Goal: Information Seeking & Learning: Learn about a topic

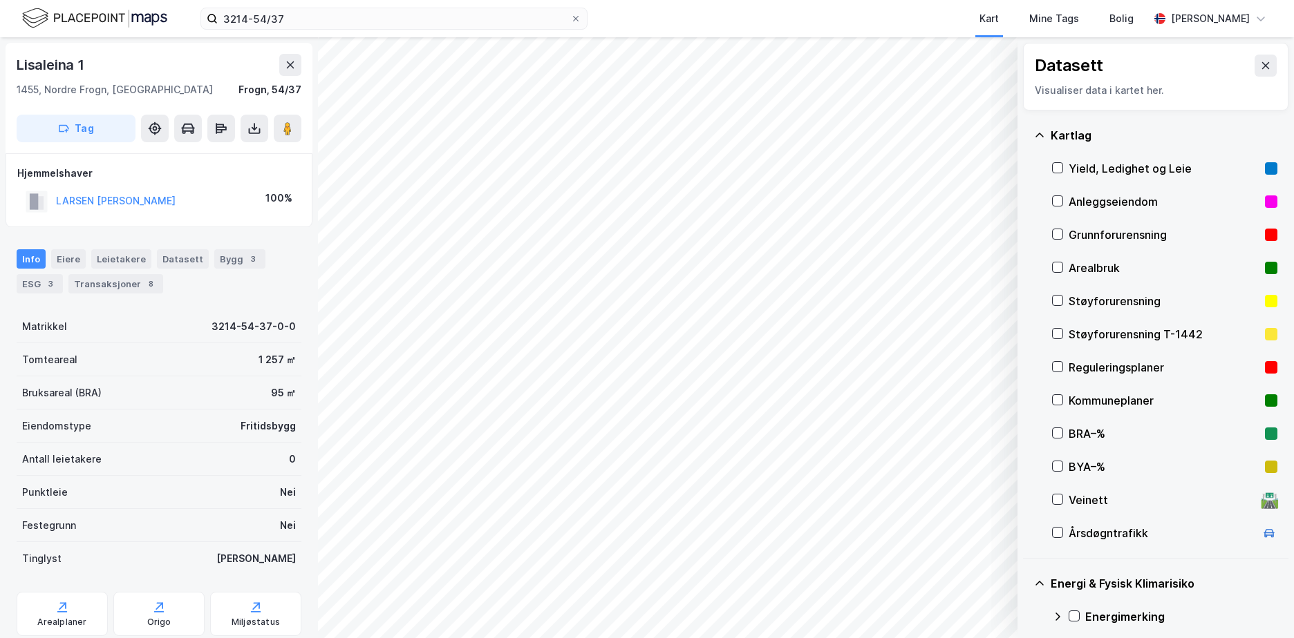
scroll to position [189, 0]
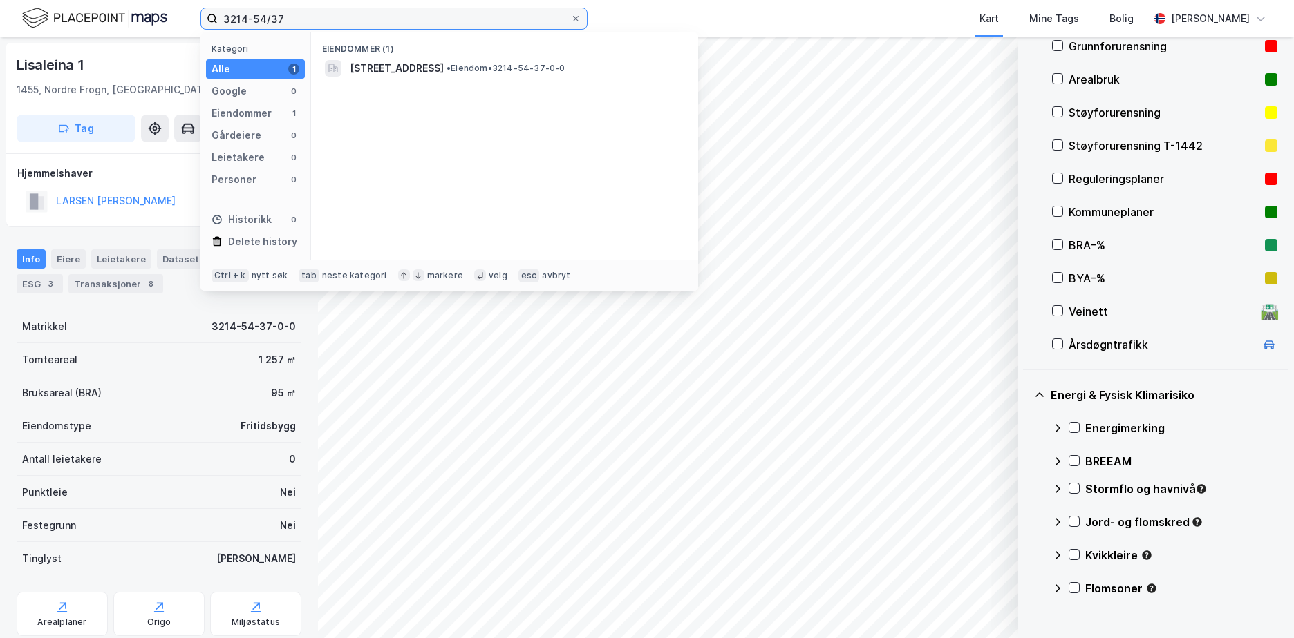
drag, startPoint x: 303, startPoint y: 25, endPoint x: 189, endPoint y: 32, distance: 113.6
click at [189, 32] on div "3214-54/37 Kategori Alle 1 Google 0 Eiendommer 1 Gårdeiere 0 Leietakere 0 Perso…" at bounding box center [647, 18] width 1294 height 37
paste input "38/49/28"
type input "3238/49/28"
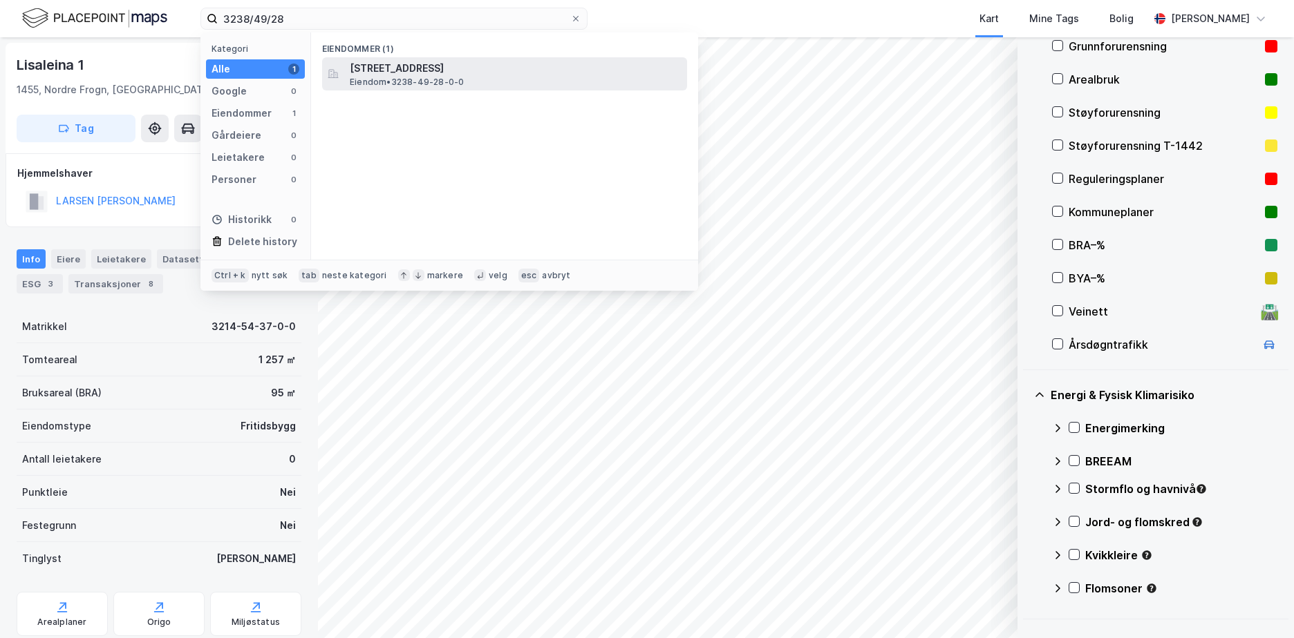
click at [422, 64] on span "[STREET_ADDRESS]" at bounding box center [516, 68] width 332 height 17
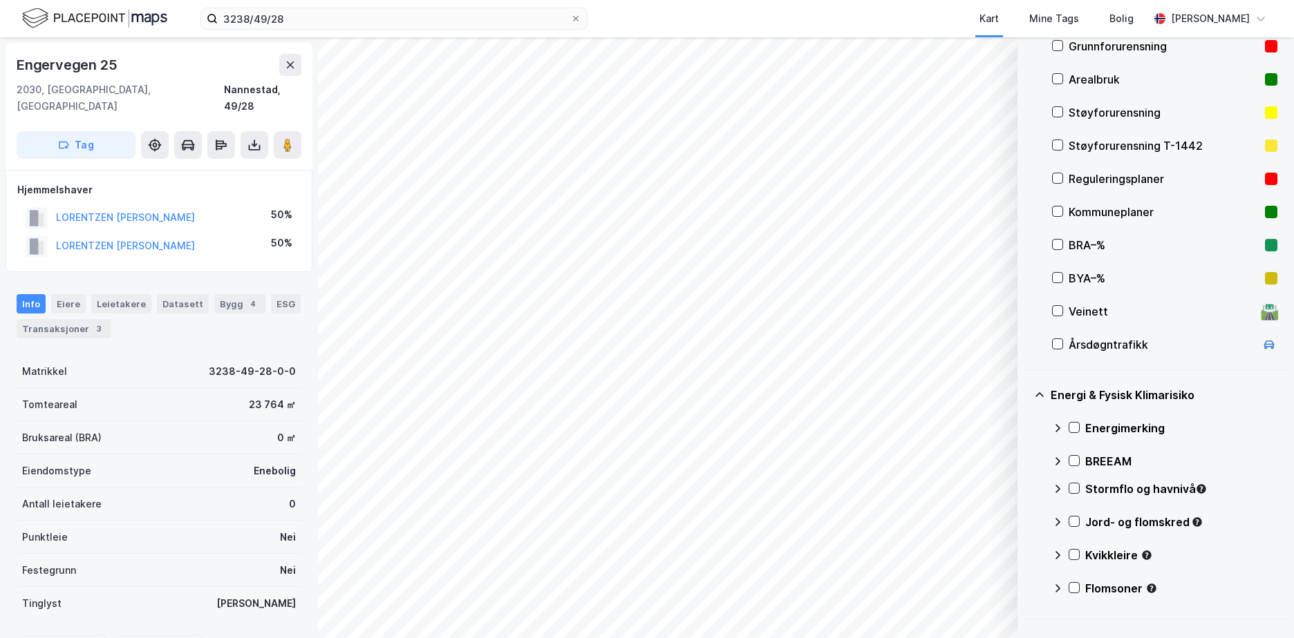
click at [1170, 47] on div "Grunnforurensning" at bounding box center [1163, 46] width 191 height 17
click at [1071, 426] on icon at bounding box center [1074, 428] width 10 height 10
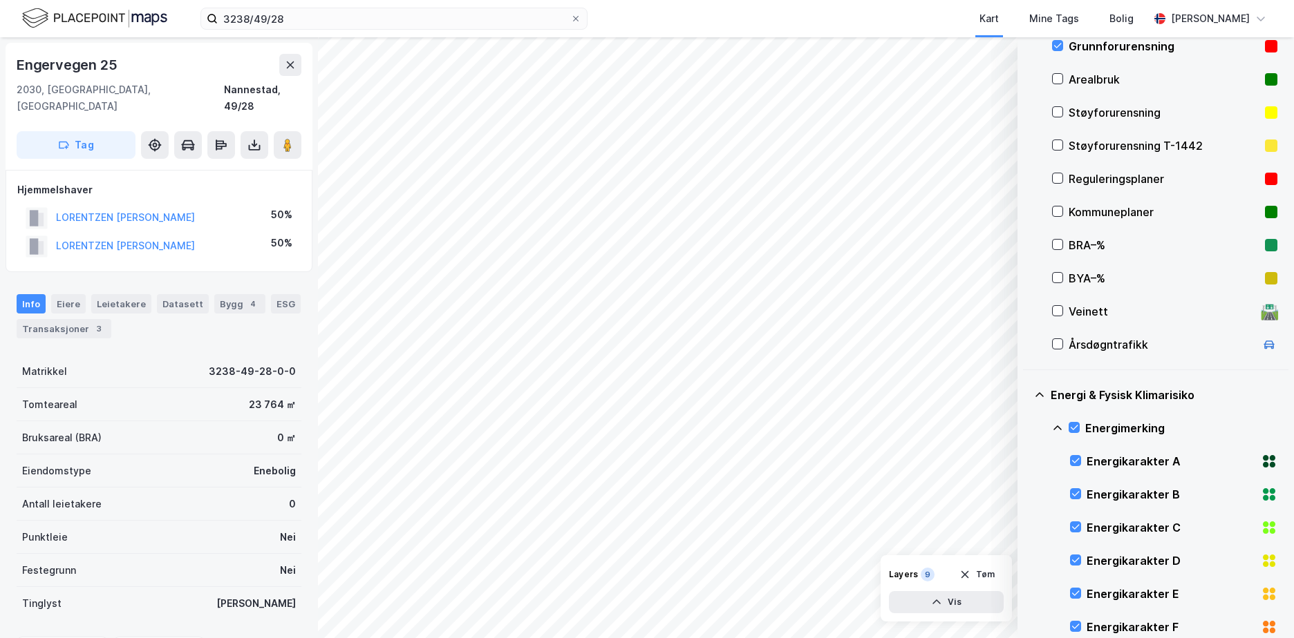
click at [1059, 426] on icon at bounding box center [1057, 428] width 11 height 11
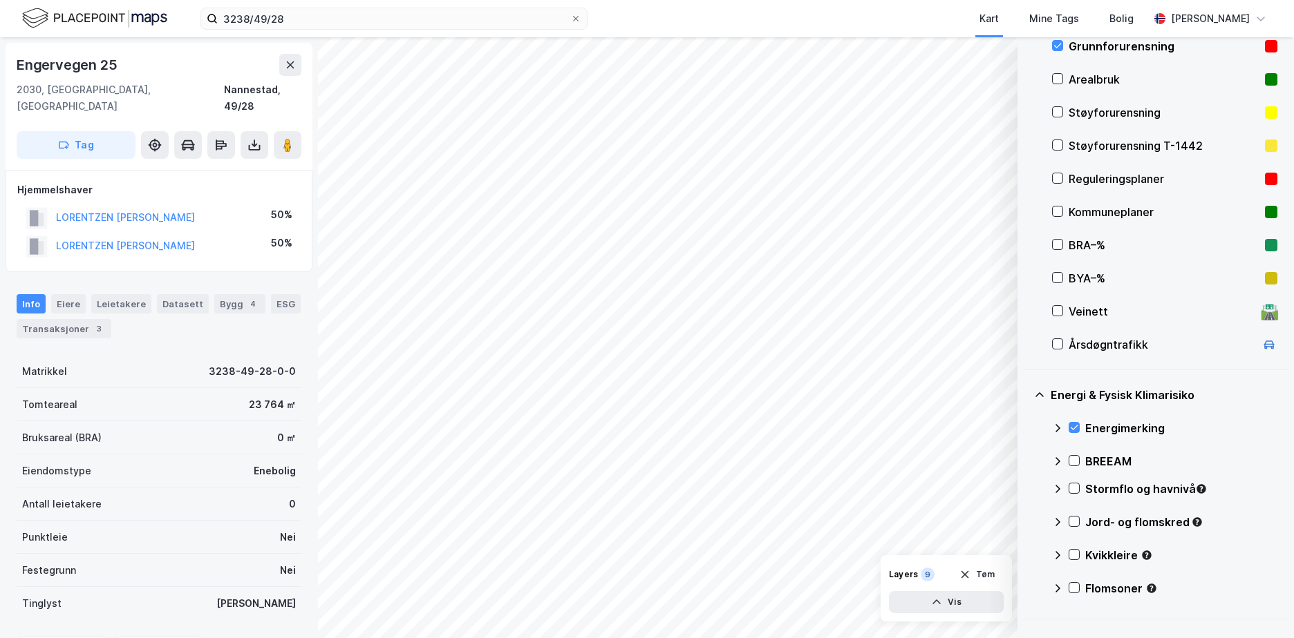
click at [1079, 484] on div "Stormflo og havnivå" at bounding box center [1164, 494] width 225 height 33
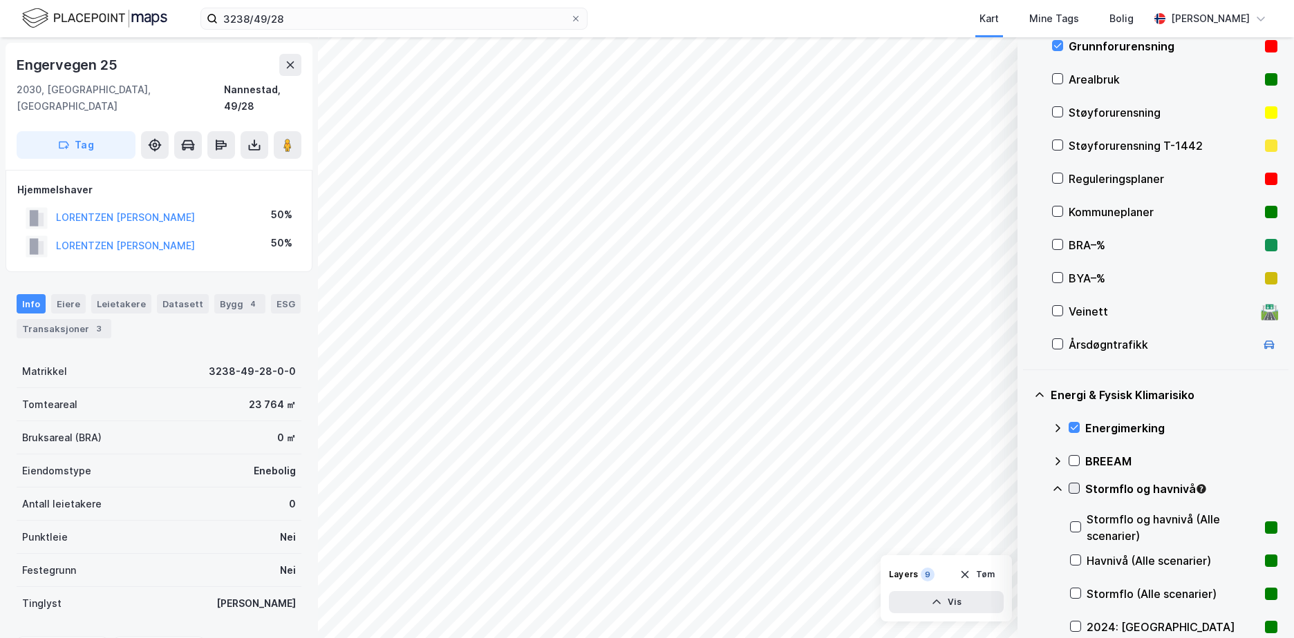
click at [1076, 486] on icon at bounding box center [1074, 489] width 10 height 10
click at [1055, 486] on icon at bounding box center [1057, 489] width 11 height 11
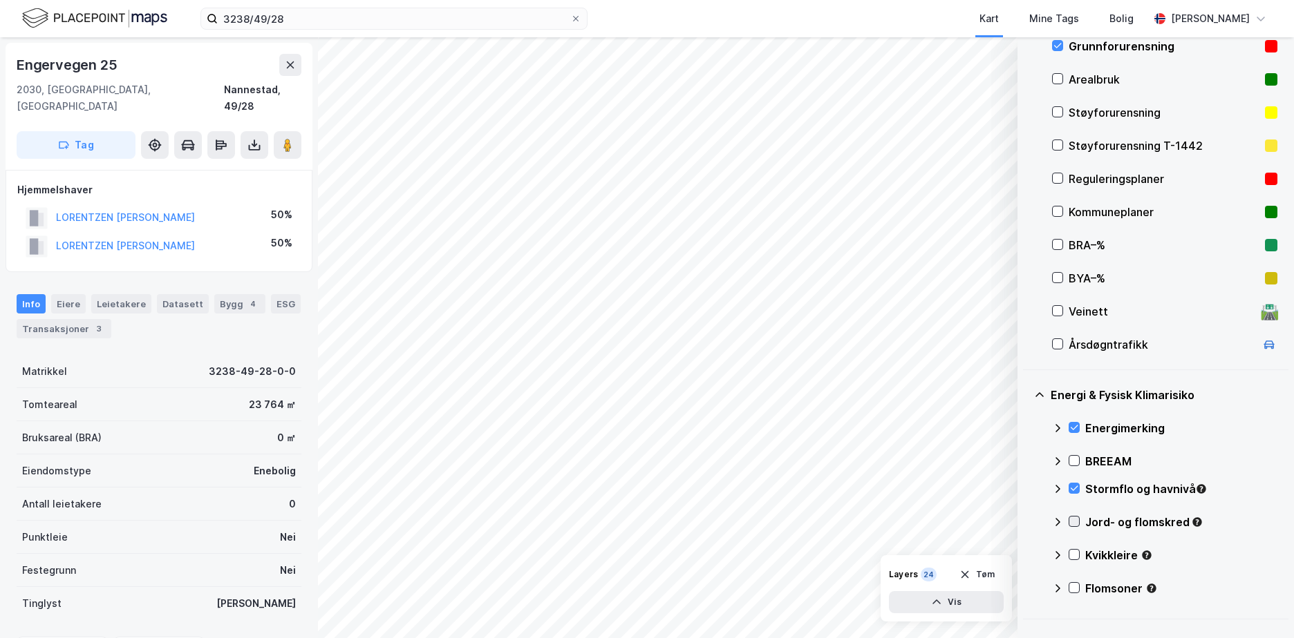
click at [1074, 517] on icon at bounding box center [1074, 522] width 10 height 10
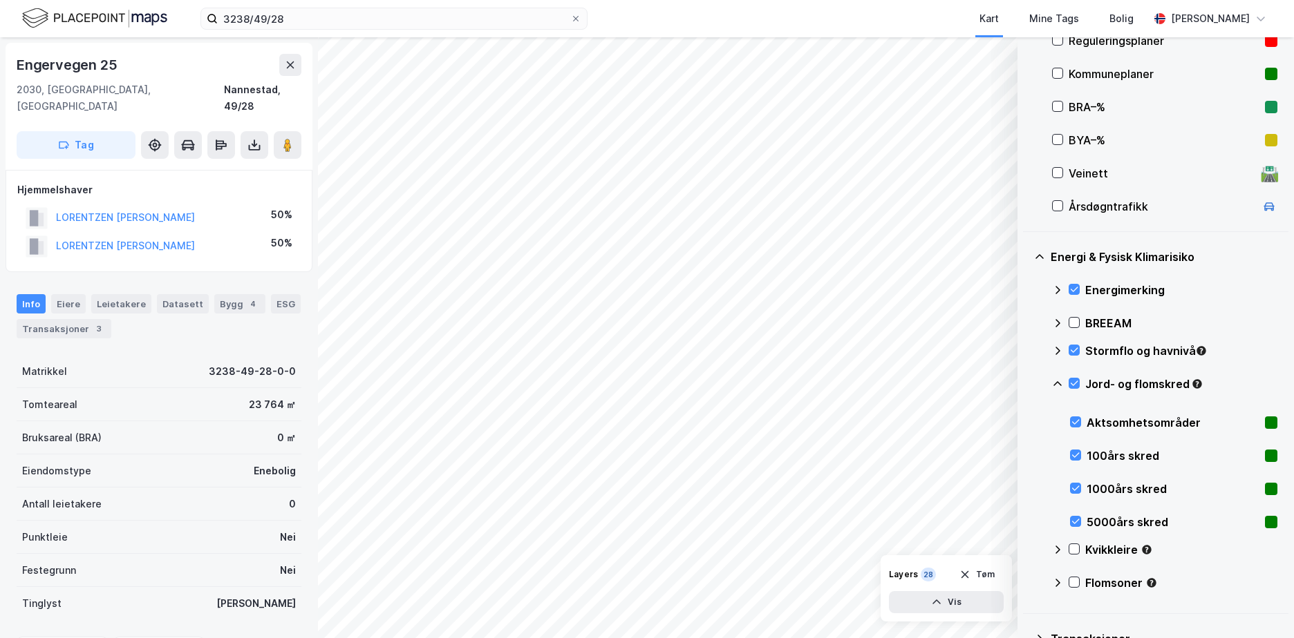
click at [1058, 382] on icon at bounding box center [1057, 383] width 8 height 5
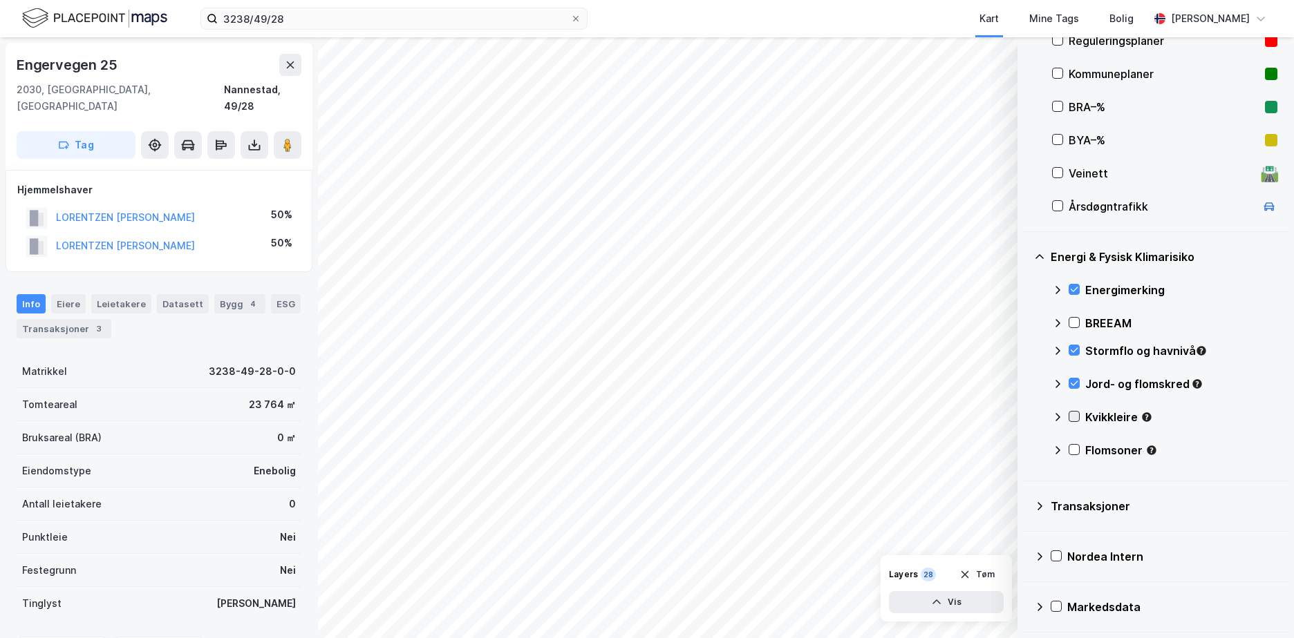
click at [1073, 413] on icon at bounding box center [1074, 417] width 10 height 10
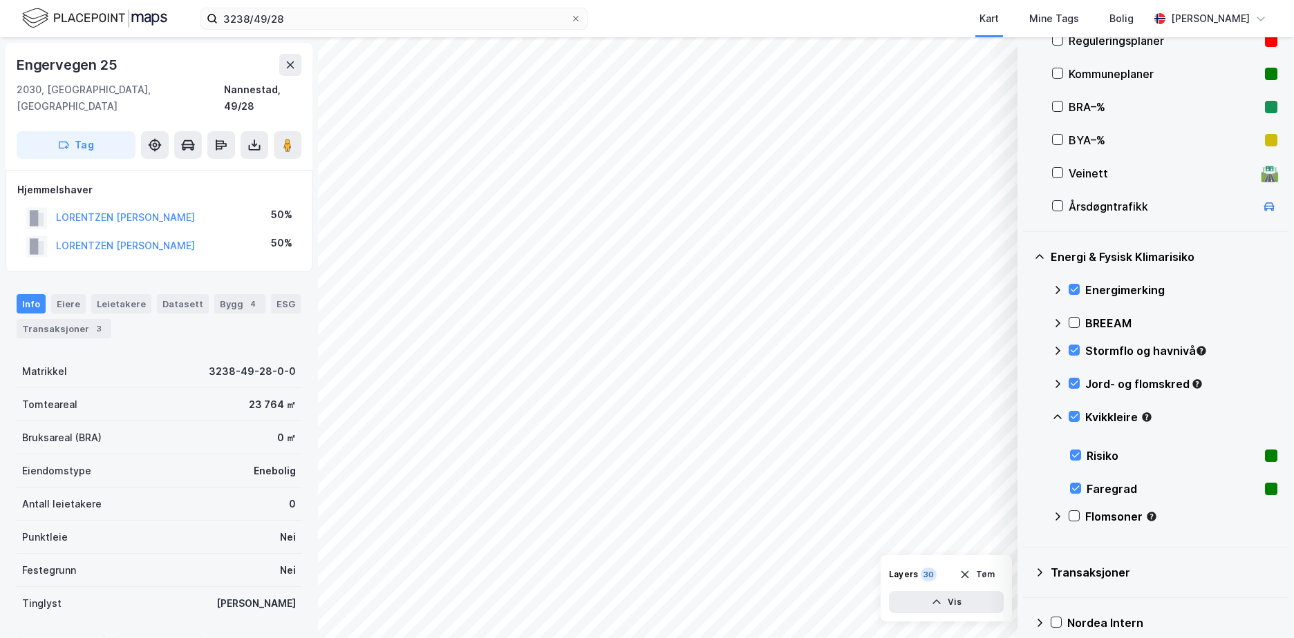
click at [1059, 415] on icon at bounding box center [1057, 417] width 11 height 11
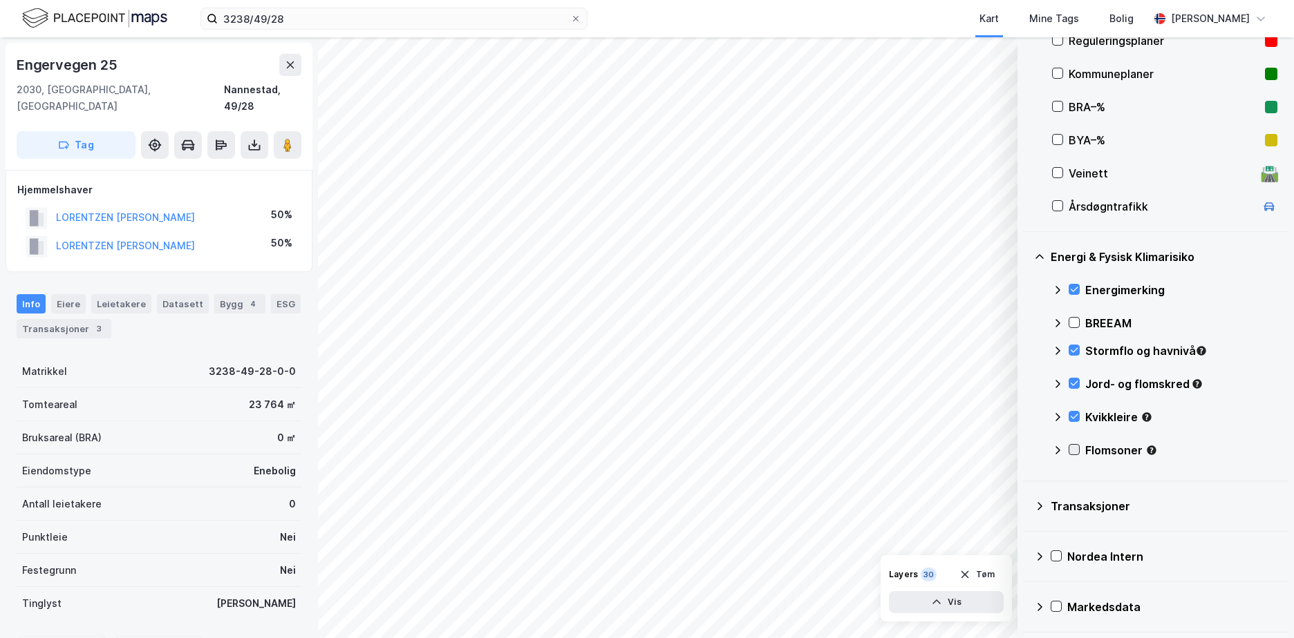
click at [1072, 448] on icon at bounding box center [1074, 450] width 10 height 10
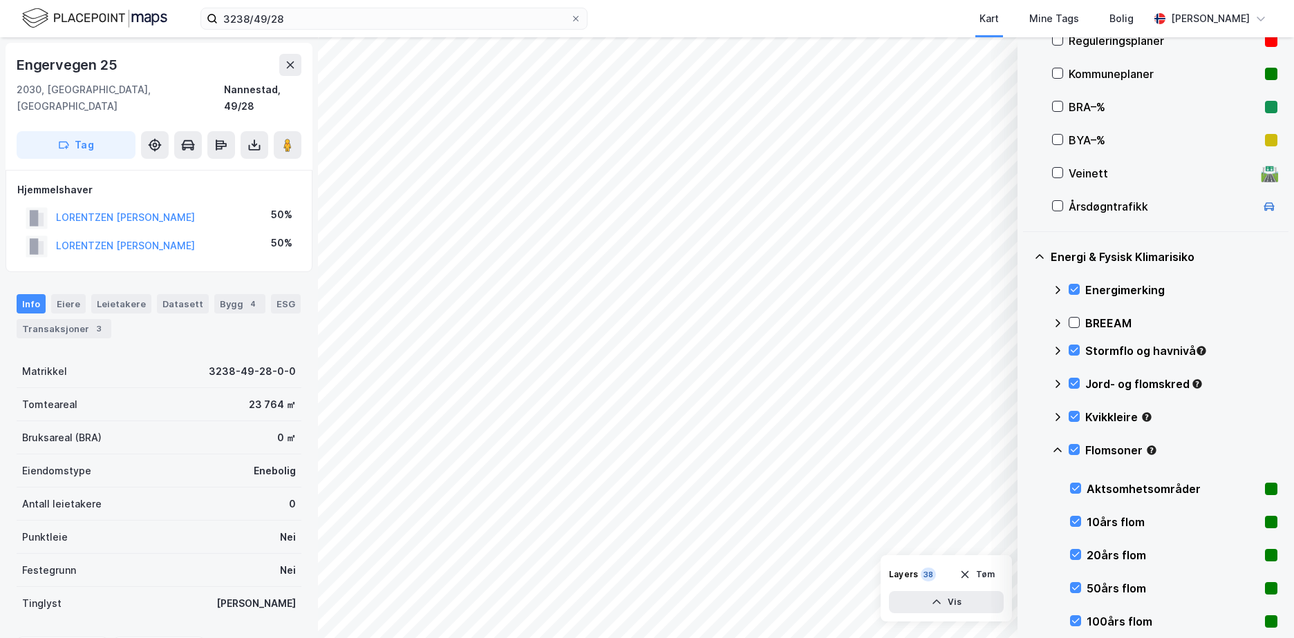
click at [1059, 451] on icon at bounding box center [1057, 450] width 8 height 5
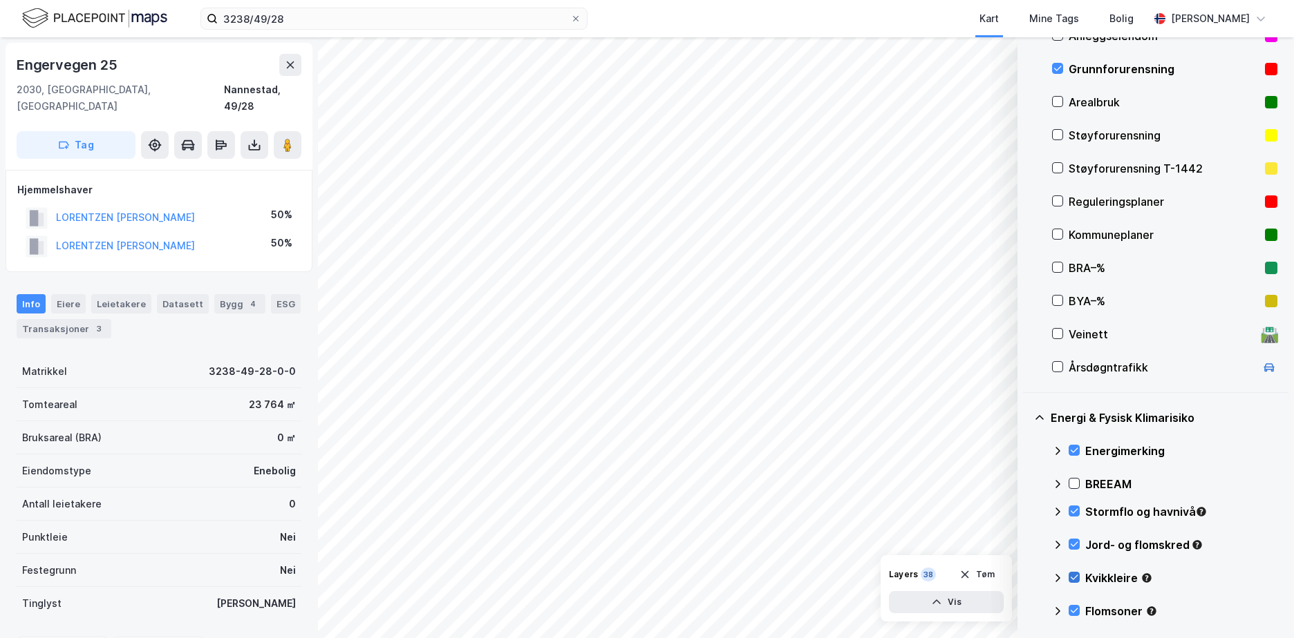
scroll to position [304, 0]
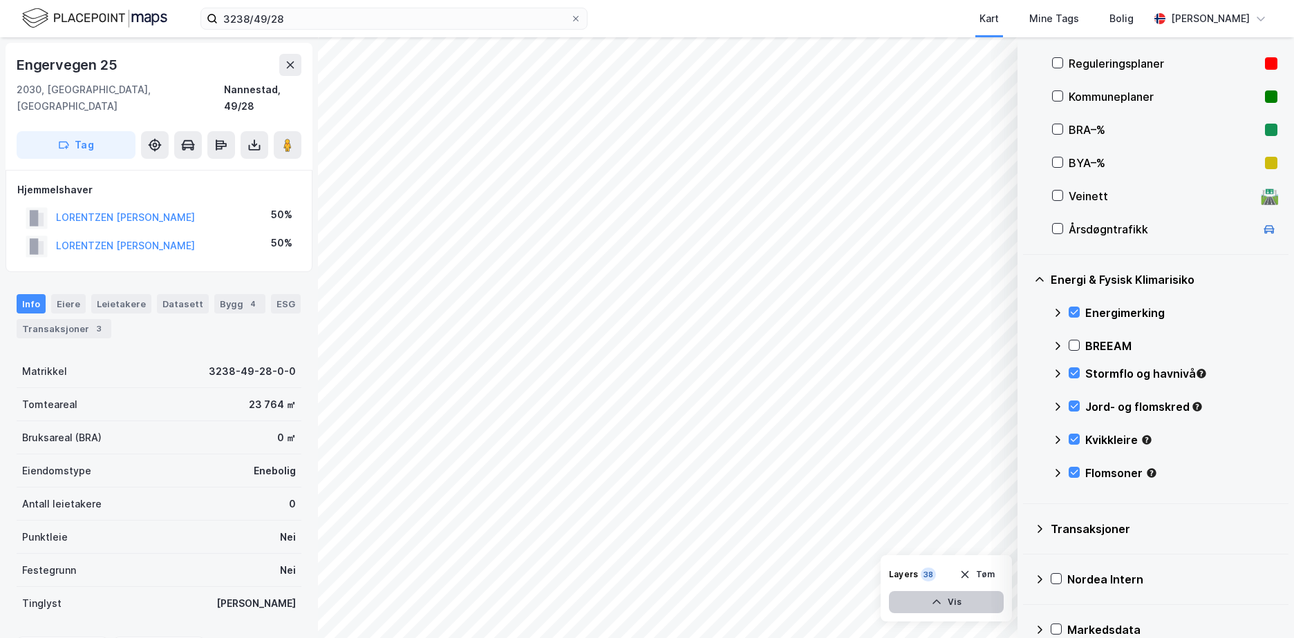
click at [957, 600] on button "Vis" at bounding box center [946, 603] width 115 height 22
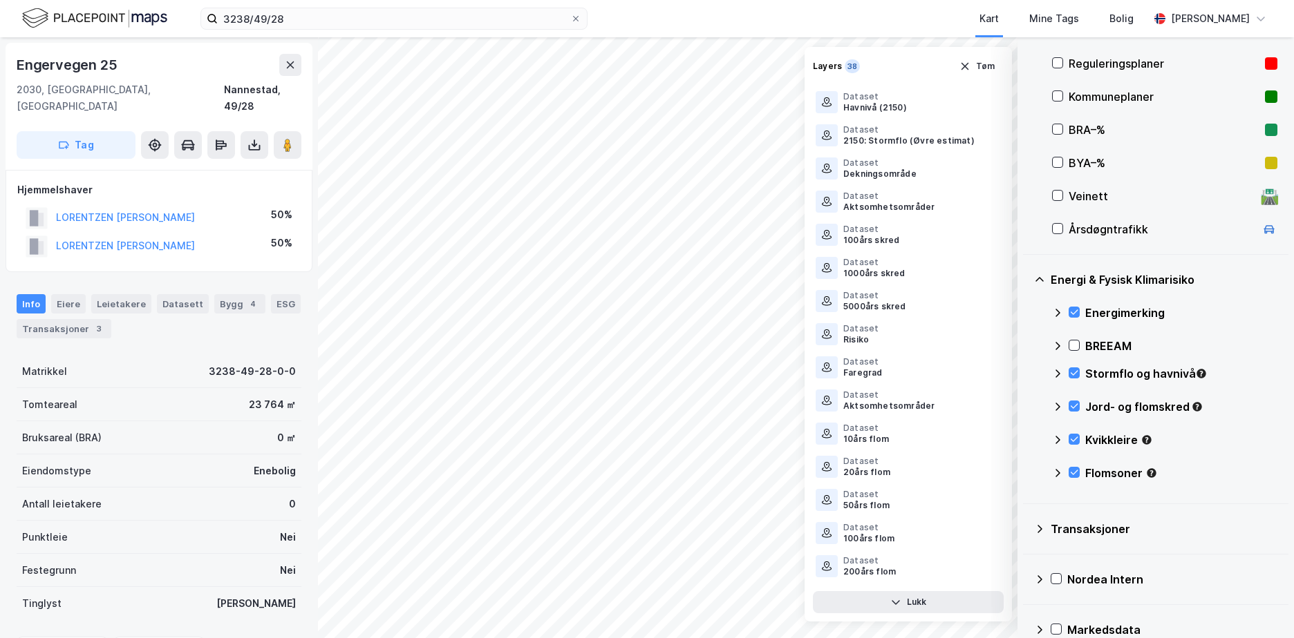
scroll to position [752, 0]
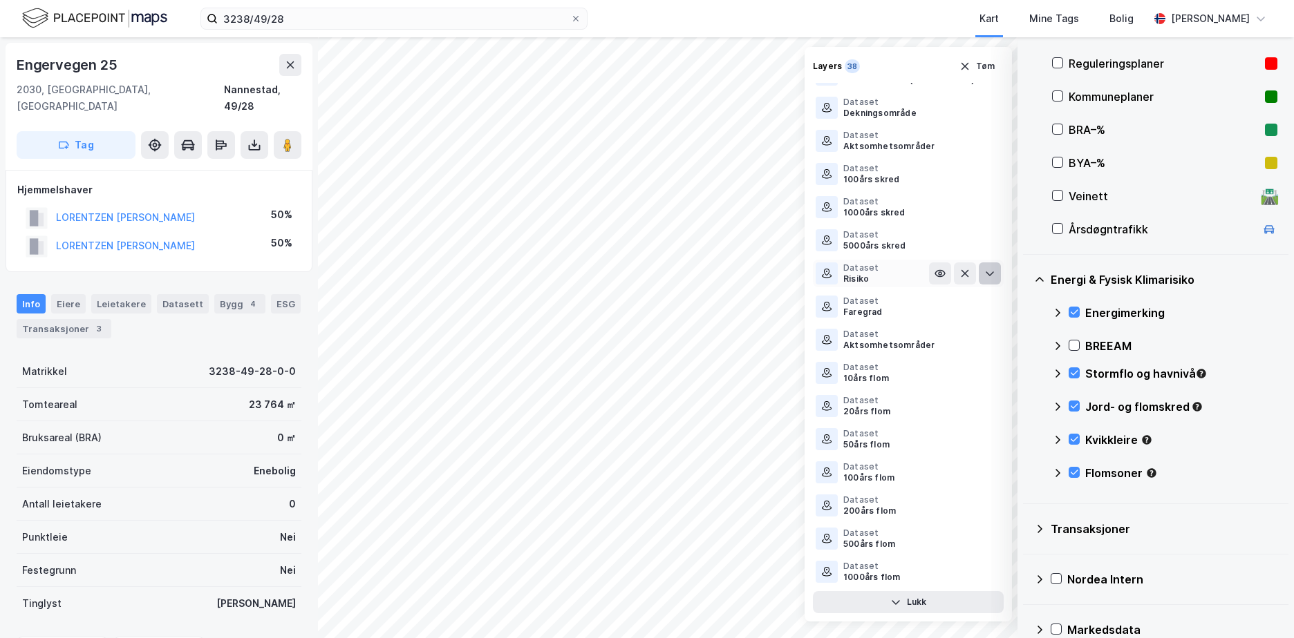
click at [984, 272] on icon at bounding box center [989, 273] width 11 height 11
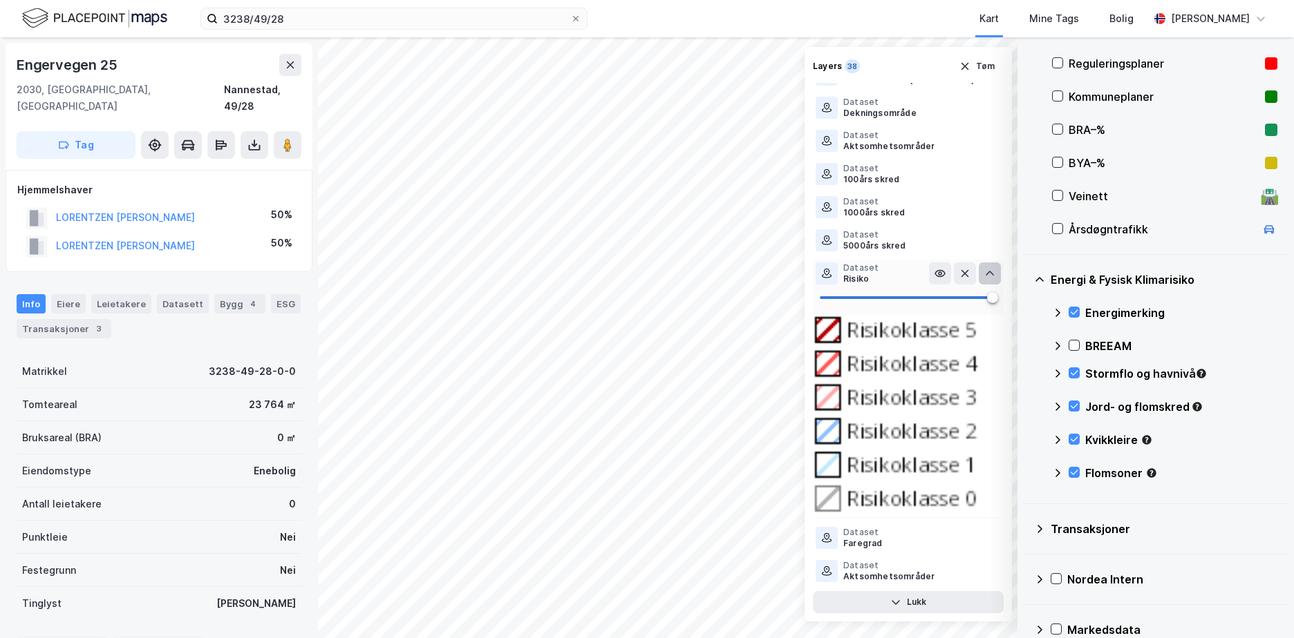
click at [984, 272] on icon at bounding box center [989, 273] width 11 height 11
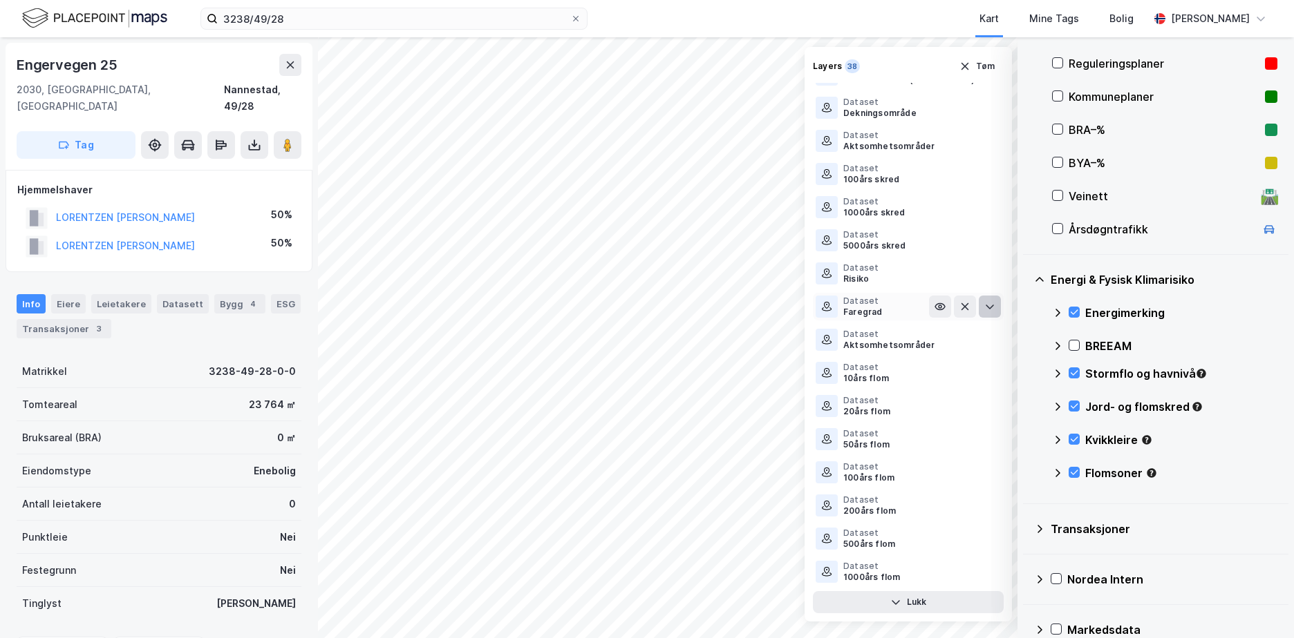
click at [984, 305] on icon at bounding box center [989, 306] width 11 height 11
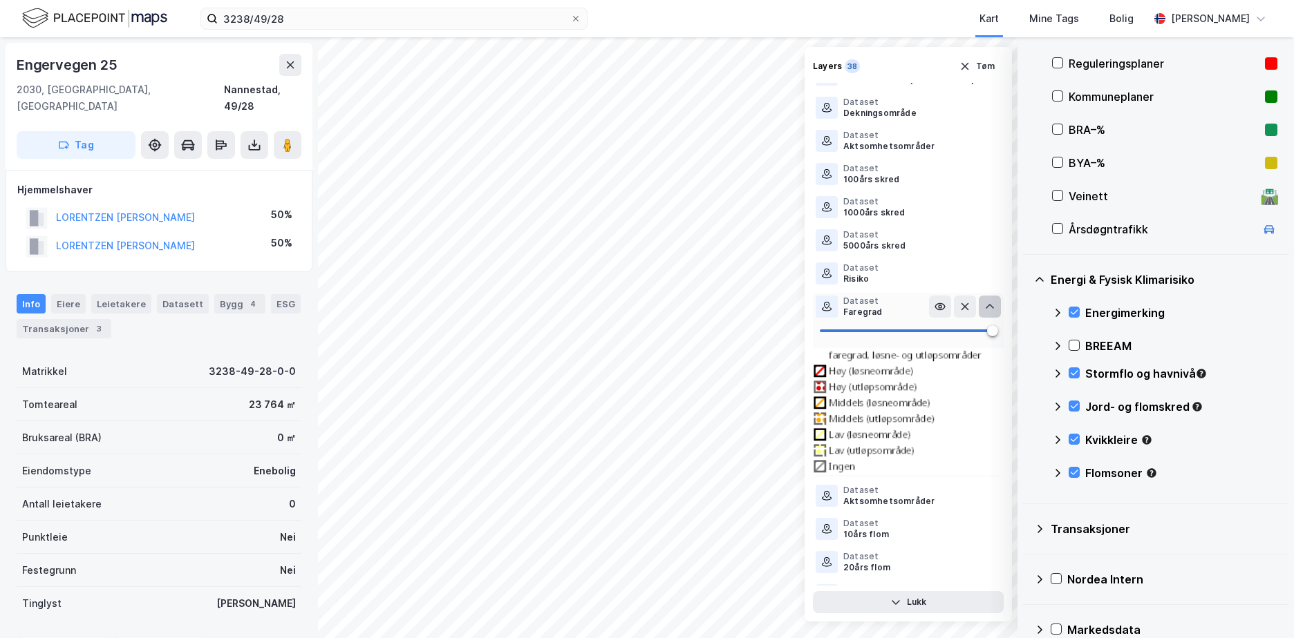
click at [984, 305] on icon at bounding box center [989, 306] width 11 height 11
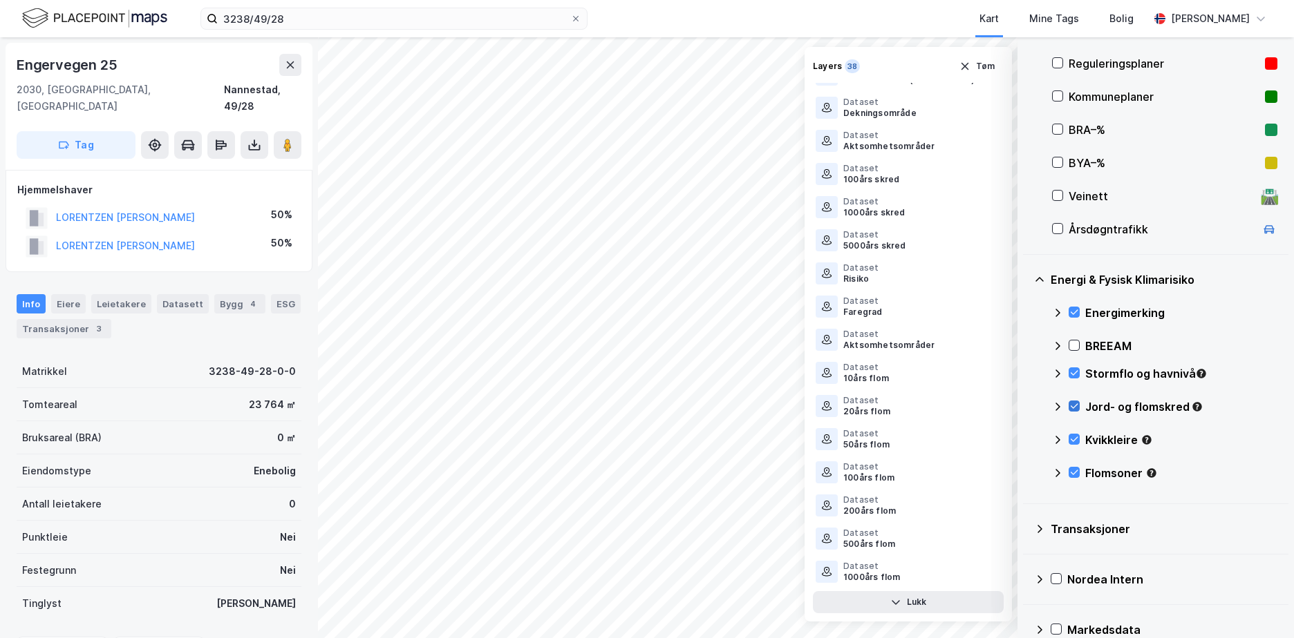
click at [1071, 405] on icon at bounding box center [1074, 406] width 10 height 10
click at [918, 595] on button "Lukk" at bounding box center [908, 603] width 191 height 22
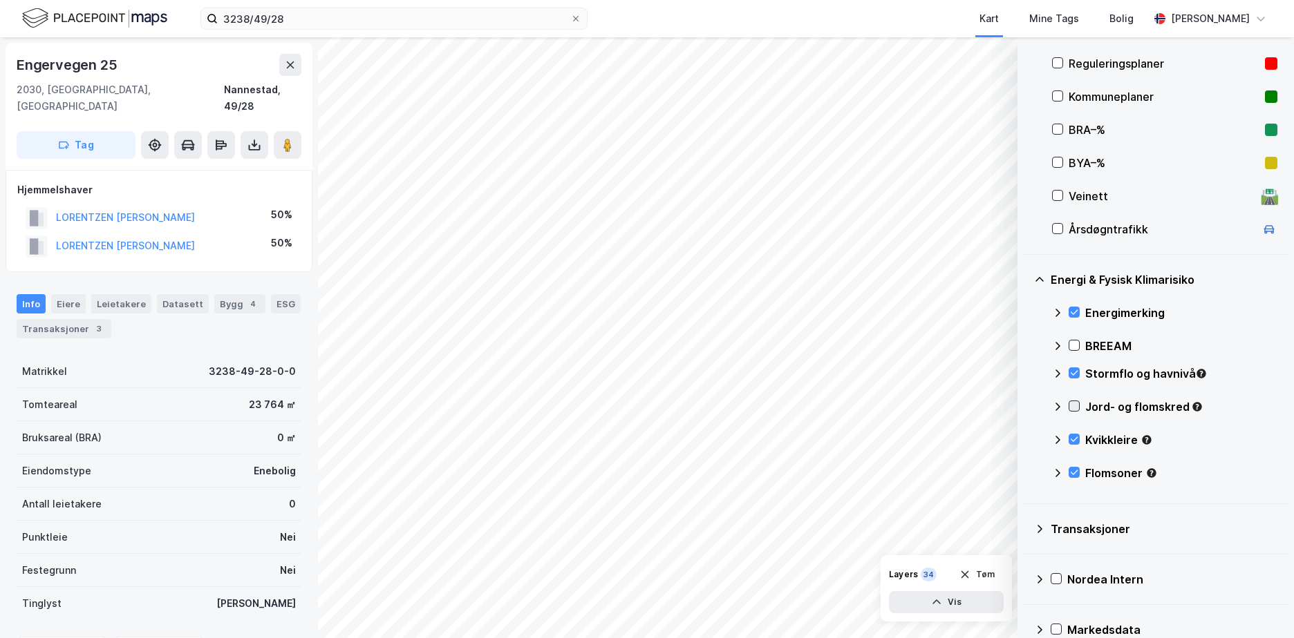
click at [1072, 402] on icon at bounding box center [1074, 406] width 10 height 10
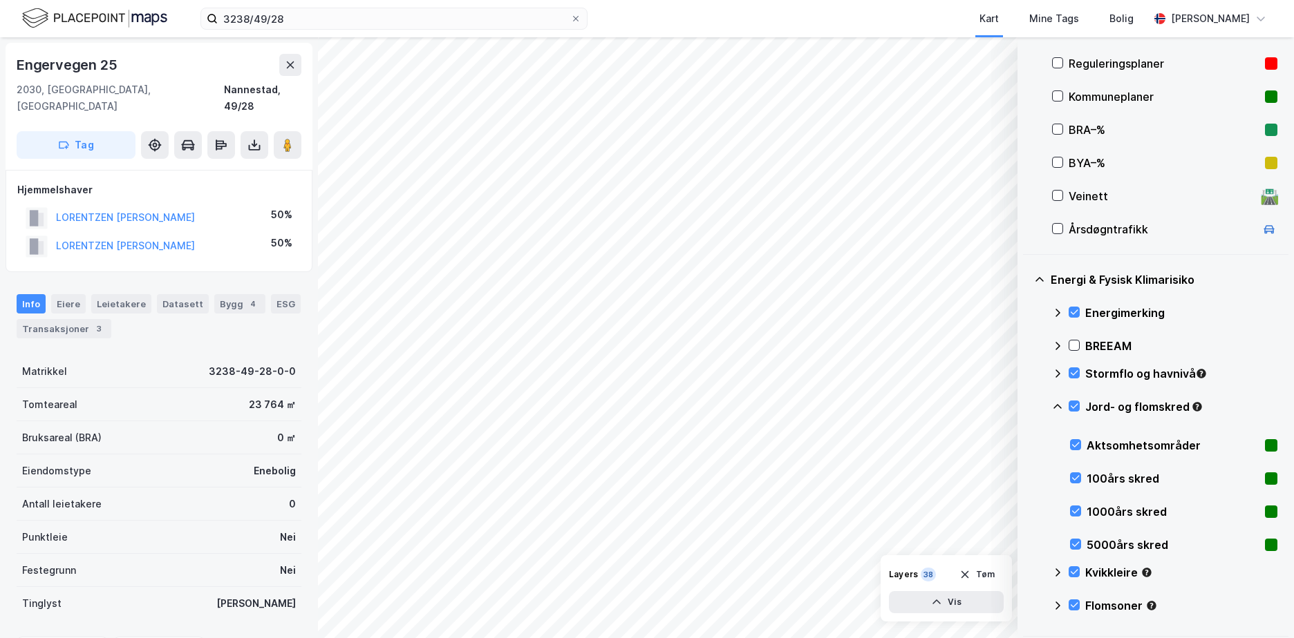
click at [1058, 404] on icon at bounding box center [1057, 406] width 11 height 11
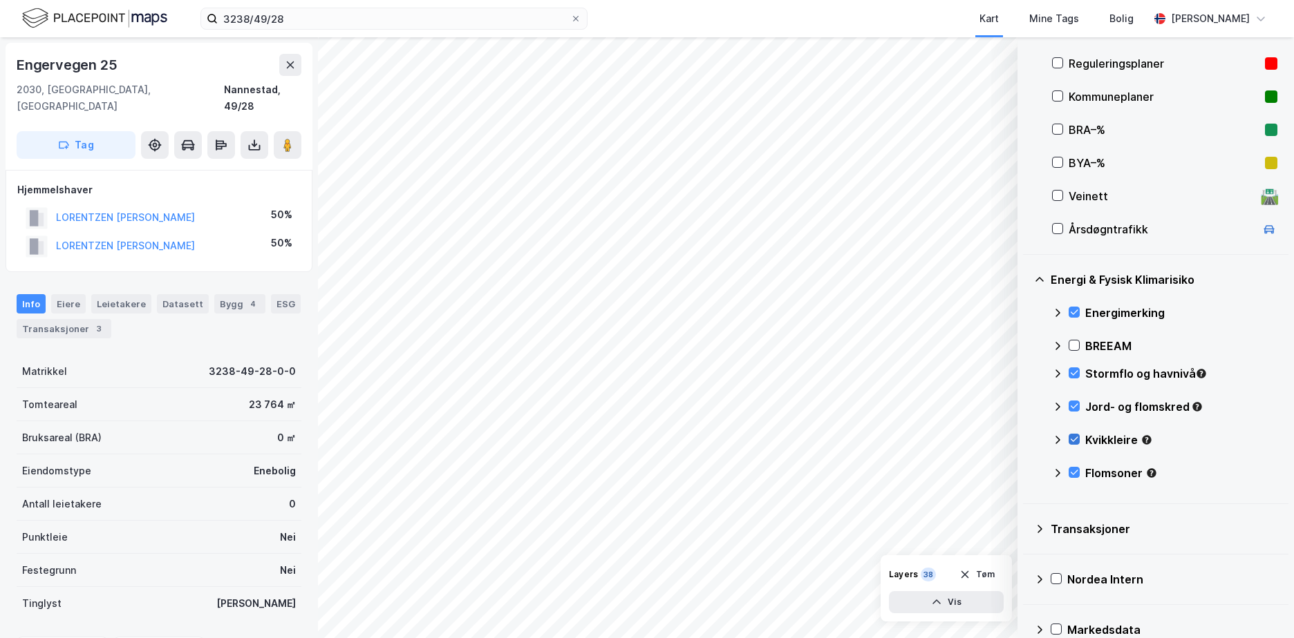
click at [1072, 437] on icon at bounding box center [1074, 440] width 10 height 10
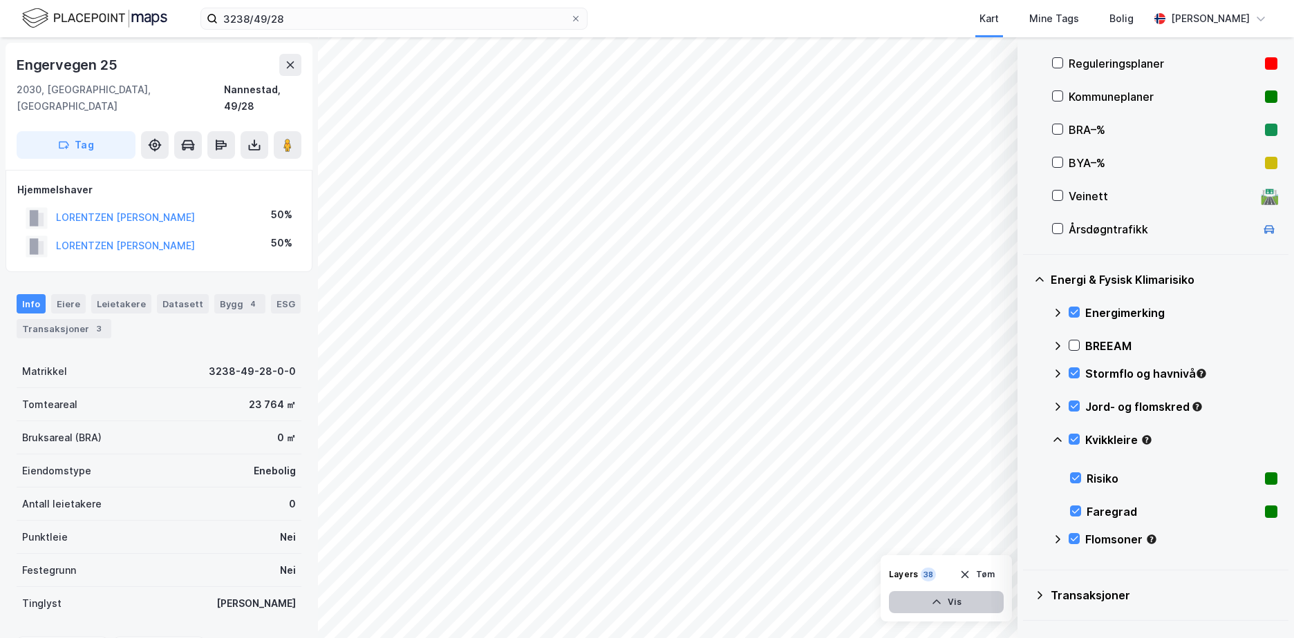
click at [940, 600] on icon "button" at bounding box center [936, 602] width 11 height 11
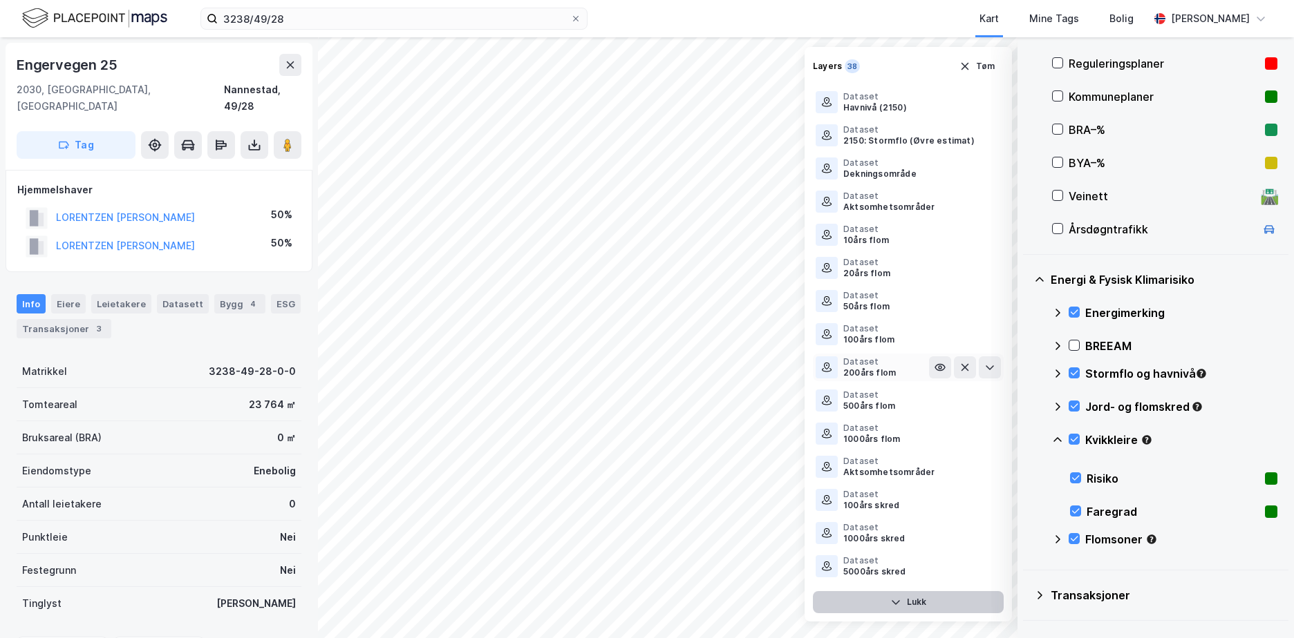
scroll to position [752, 0]
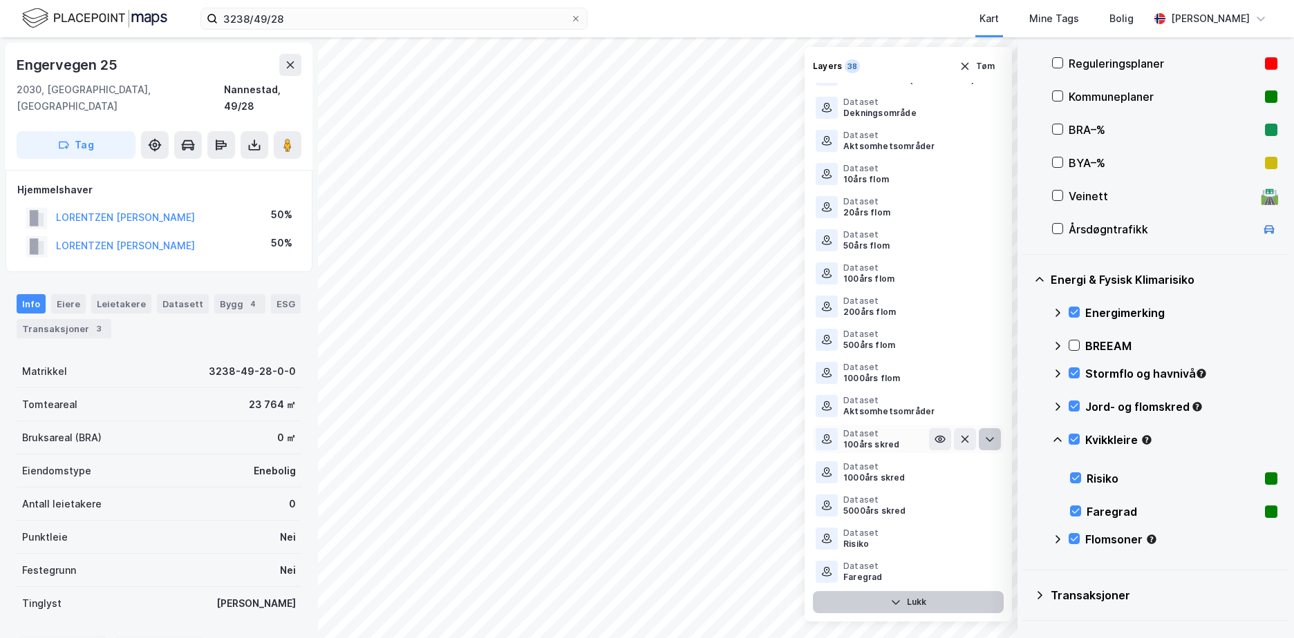
click at [984, 437] on icon at bounding box center [989, 439] width 11 height 11
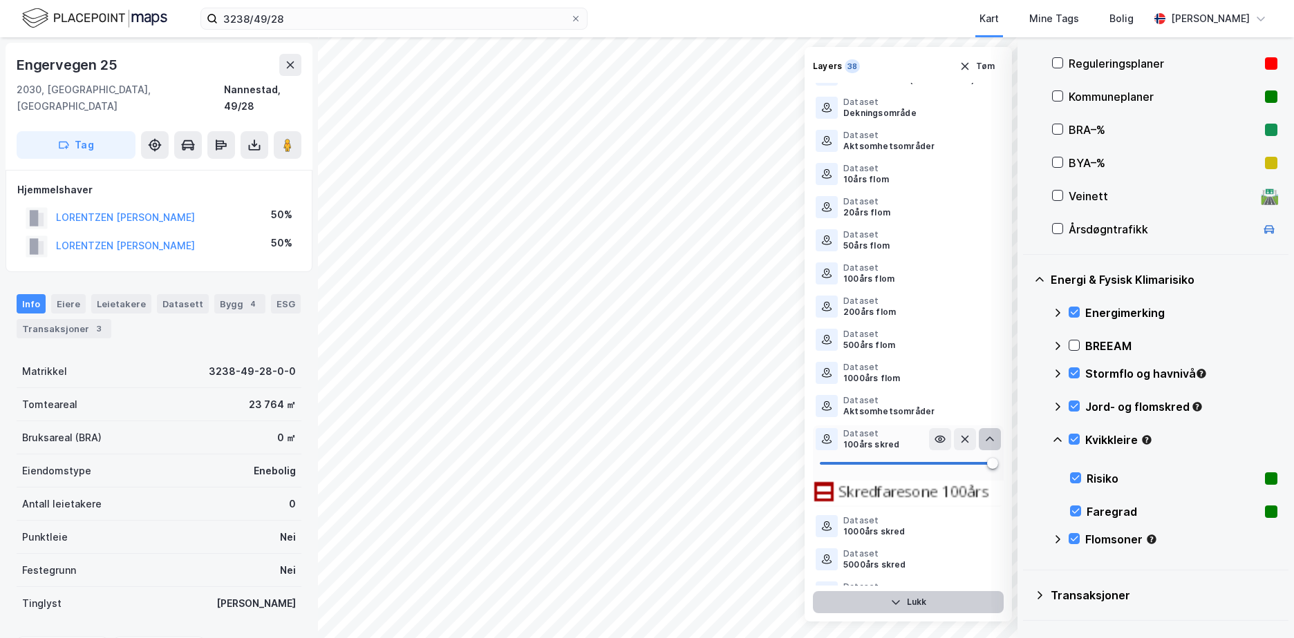
click at [984, 439] on icon at bounding box center [989, 439] width 11 height 11
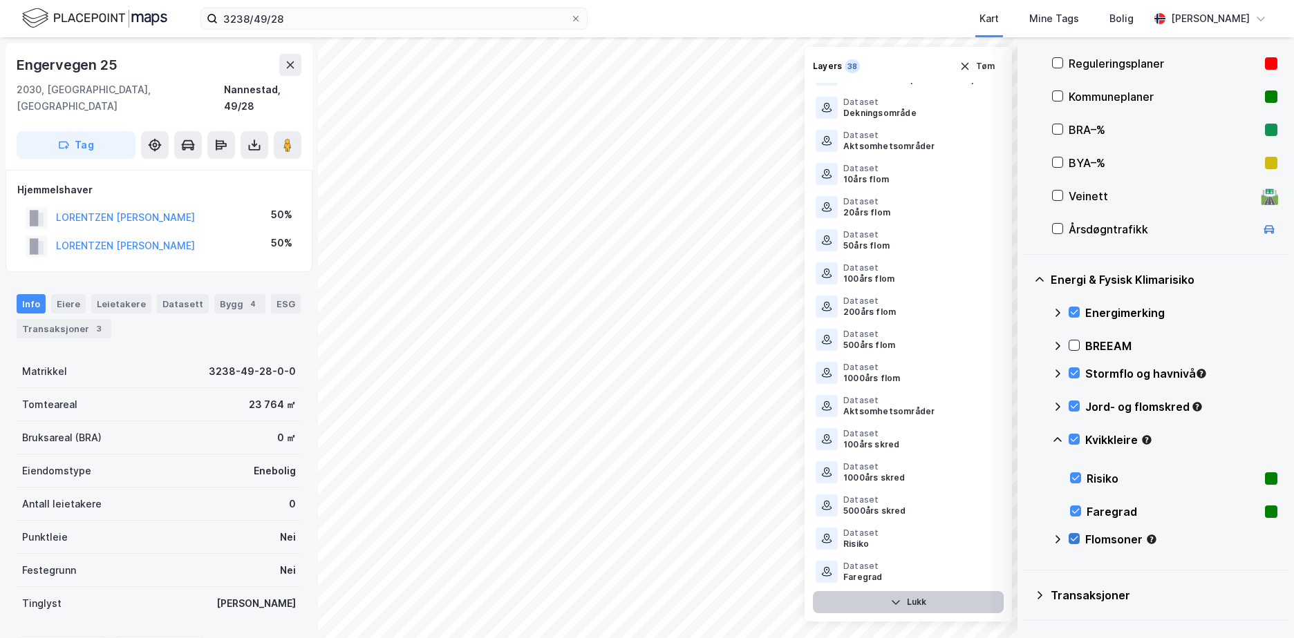
click at [1072, 537] on icon at bounding box center [1074, 539] width 10 height 10
click at [1073, 404] on icon at bounding box center [1074, 406] width 10 height 10
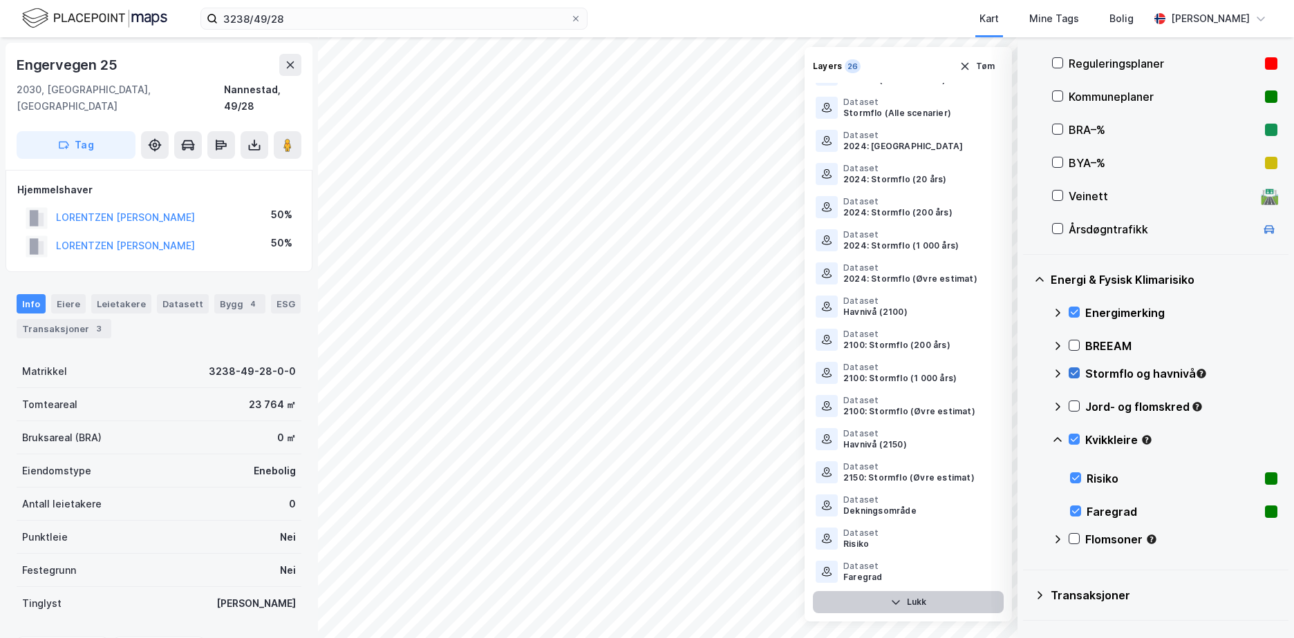
scroll to position [354, 0]
click at [1076, 367] on div "Stormflo og havnivå" at bounding box center [1164, 379] width 225 height 33
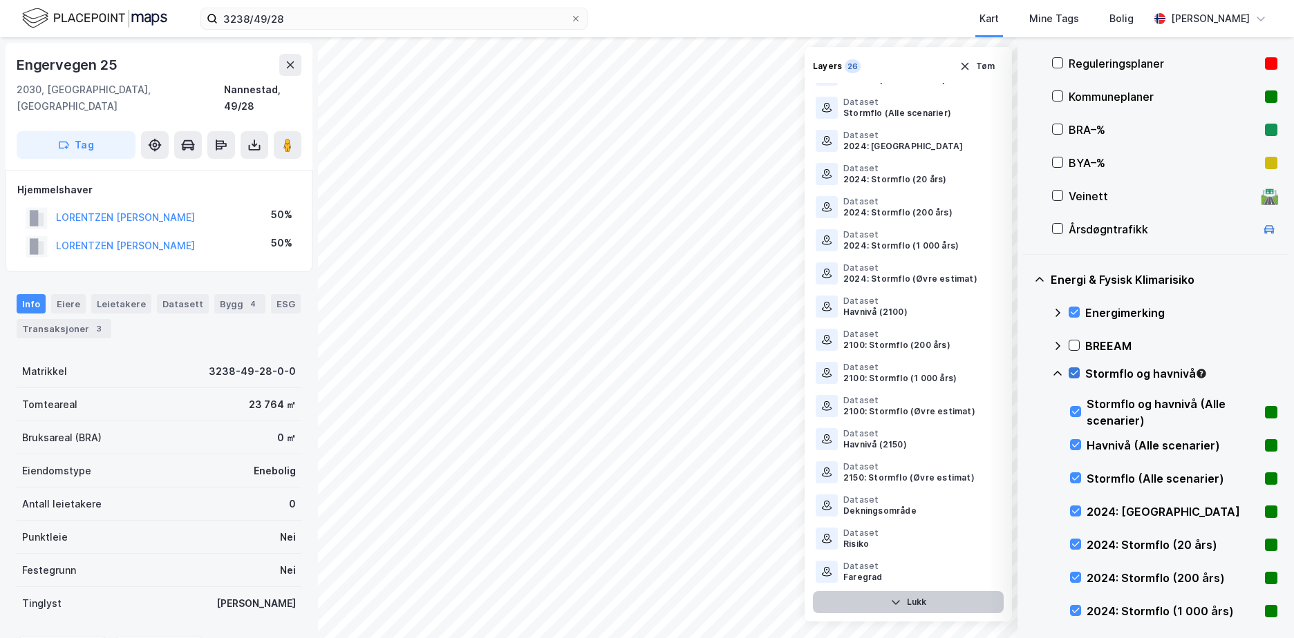
click at [1078, 372] on icon at bounding box center [1074, 373] width 10 height 10
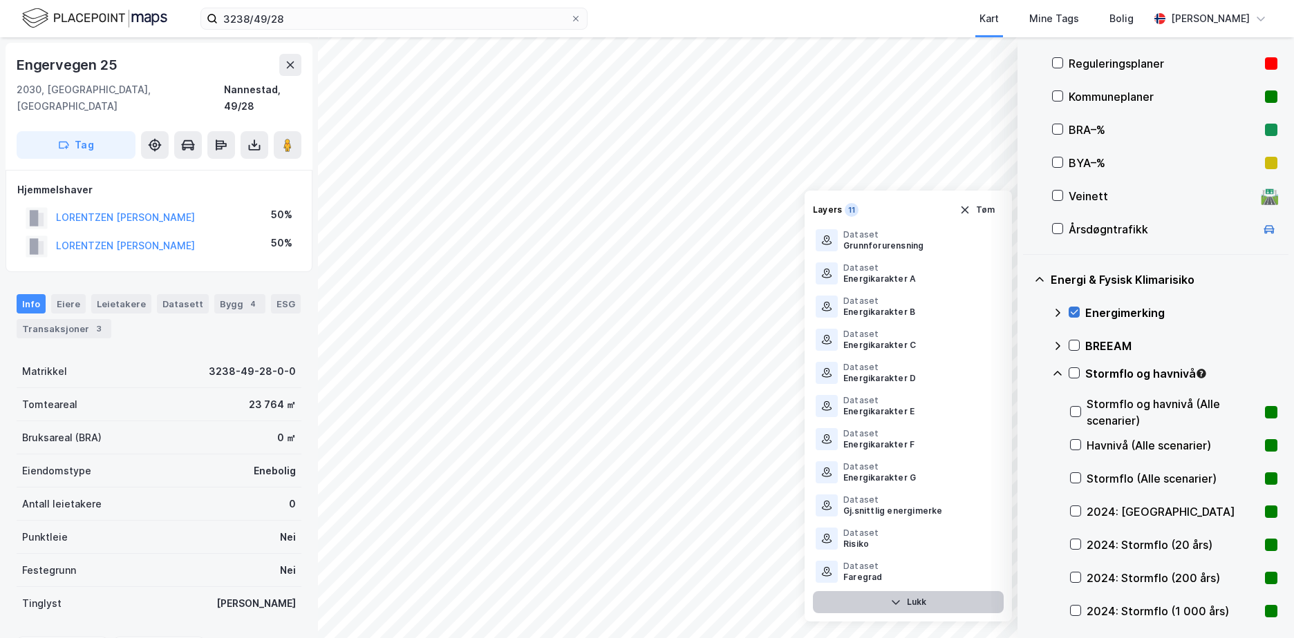
click at [1074, 310] on icon at bounding box center [1074, 312] width 10 height 10
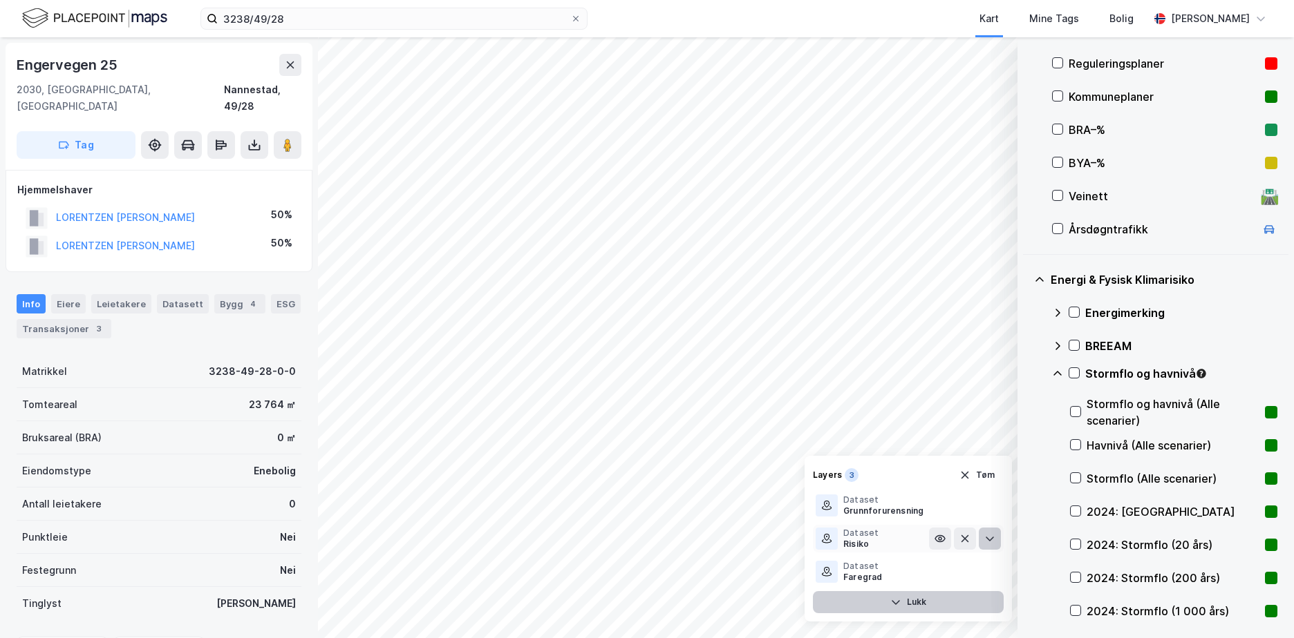
click at [994, 536] on icon at bounding box center [989, 538] width 11 height 11
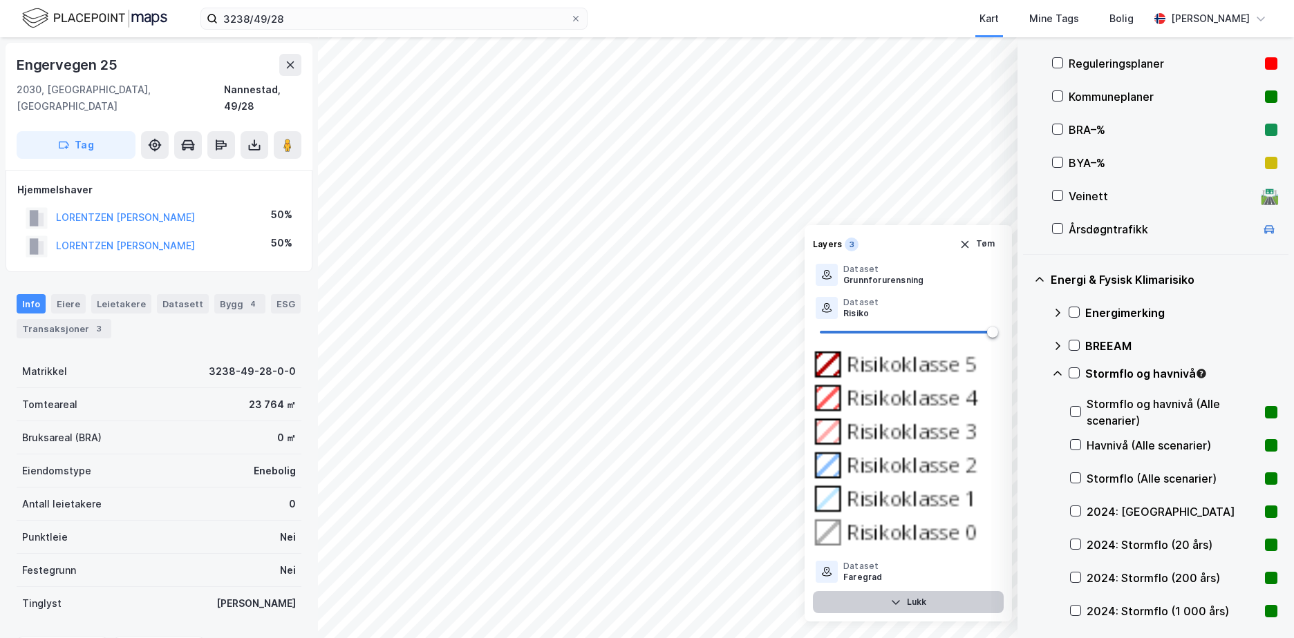
click at [929, 603] on button "Lukk" at bounding box center [908, 603] width 191 height 22
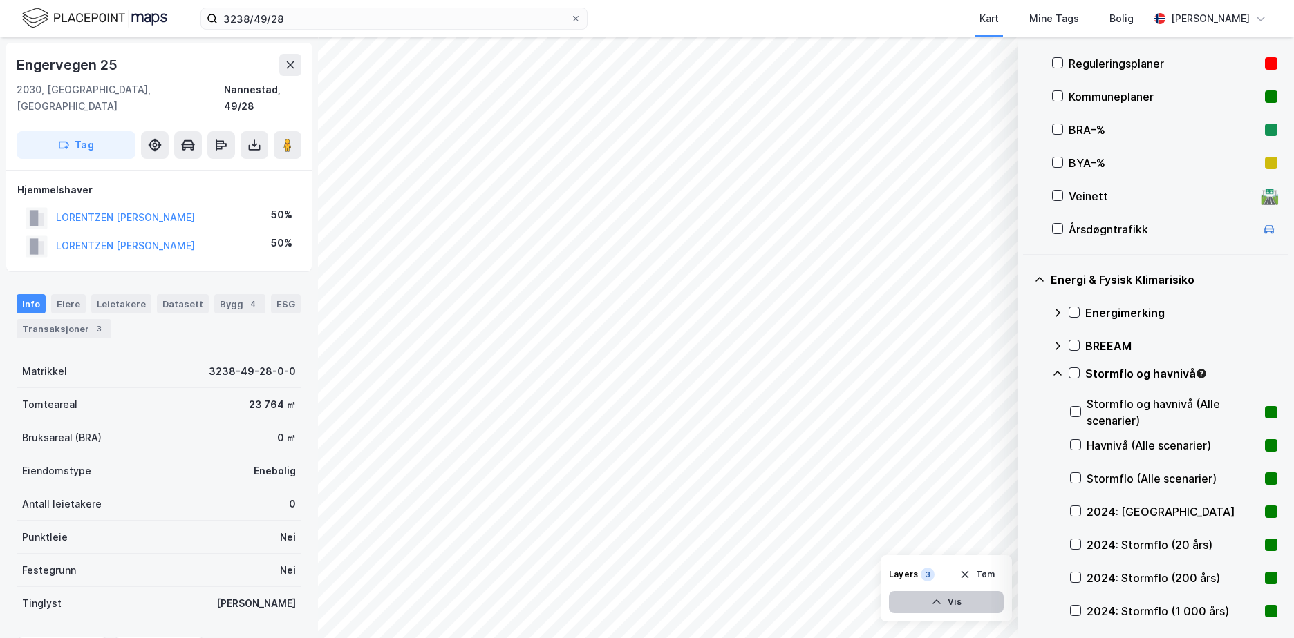
click at [958, 596] on button "Vis" at bounding box center [946, 603] width 115 height 22
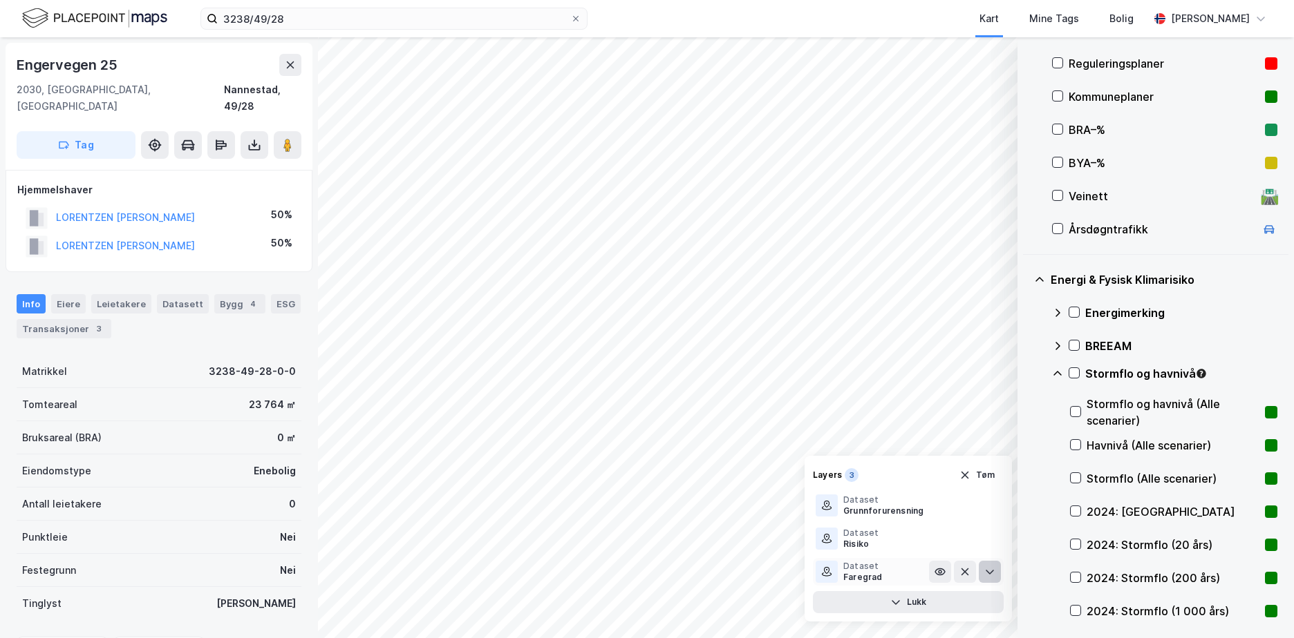
click at [986, 571] on icon at bounding box center [989, 572] width 8 height 5
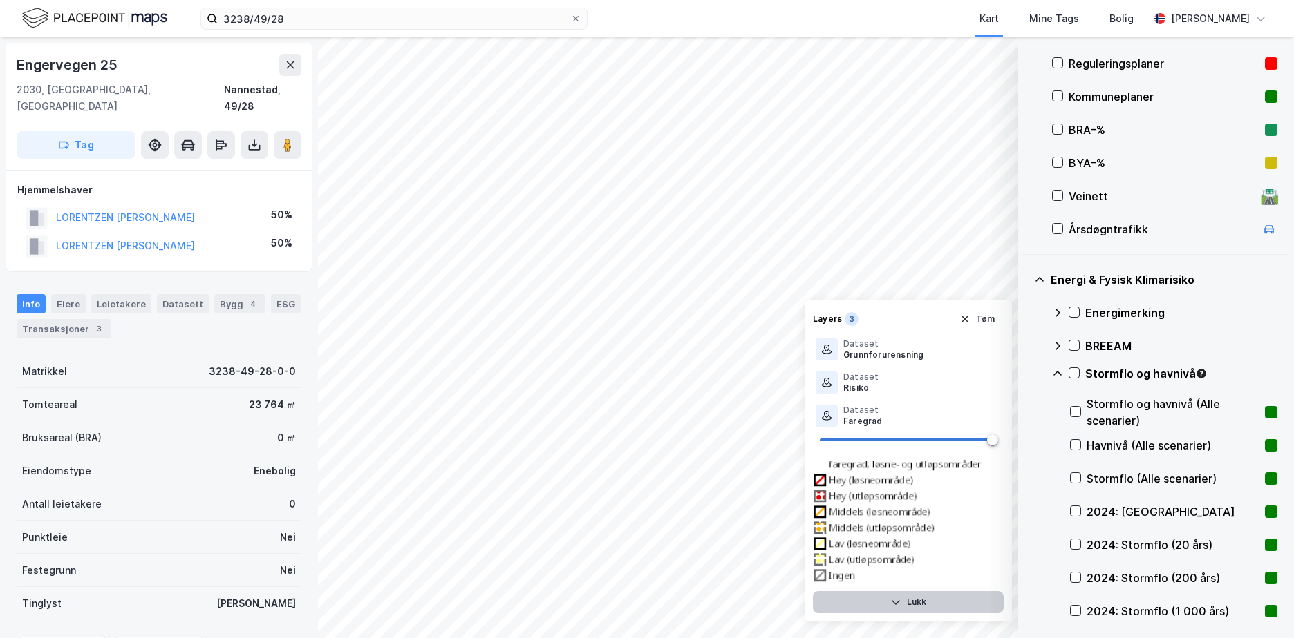
click at [918, 604] on button "Lukk" at bounding box center [908, 603] width 191 height 22
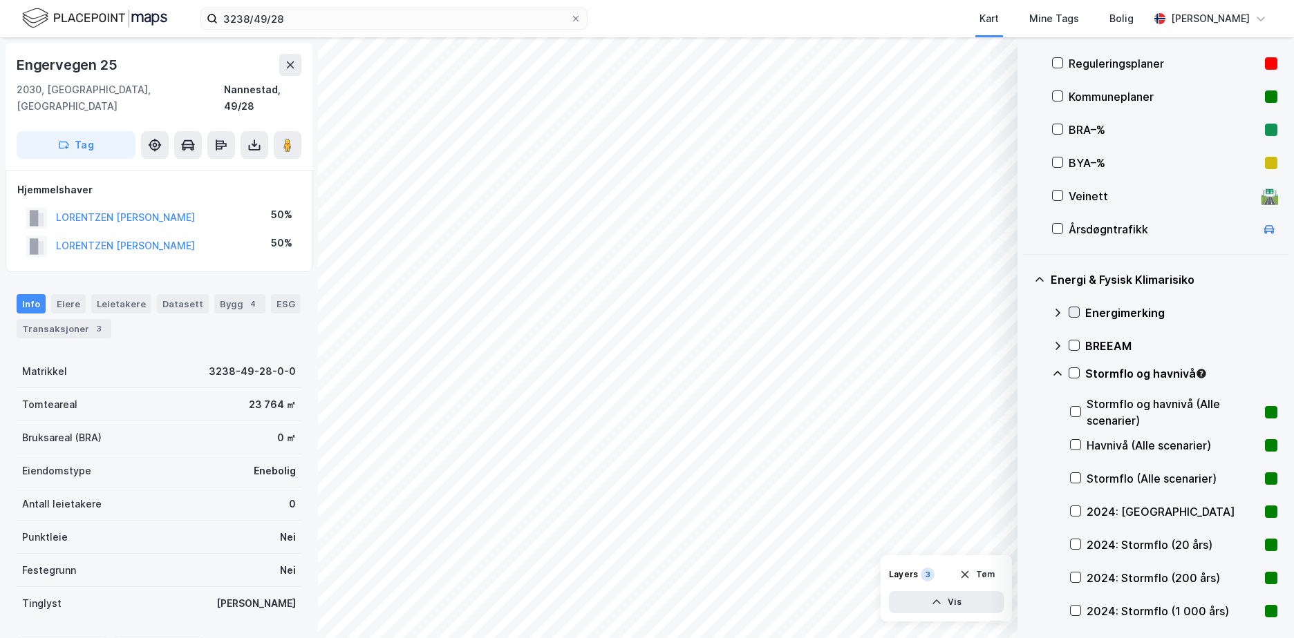
click at [1074, 312] on icon at bounding box center [1074, 312] width 10 height 10
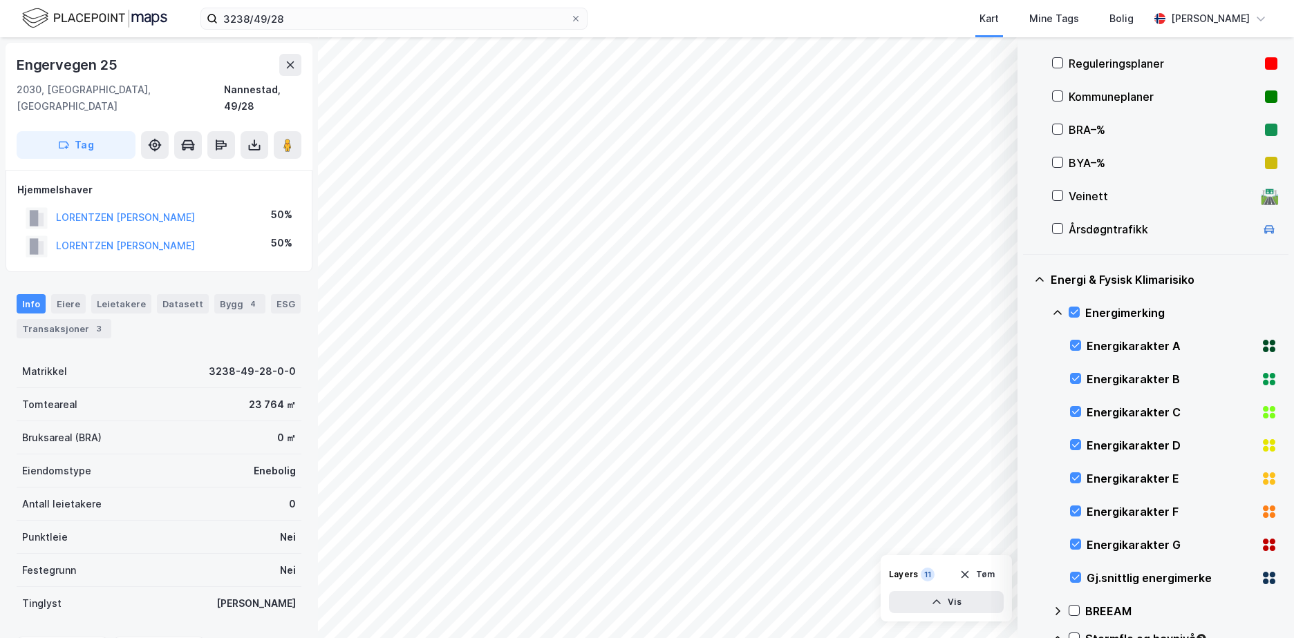
click at [1059, 310] on icon at bounding box center [1057, 312] width 11 height 11
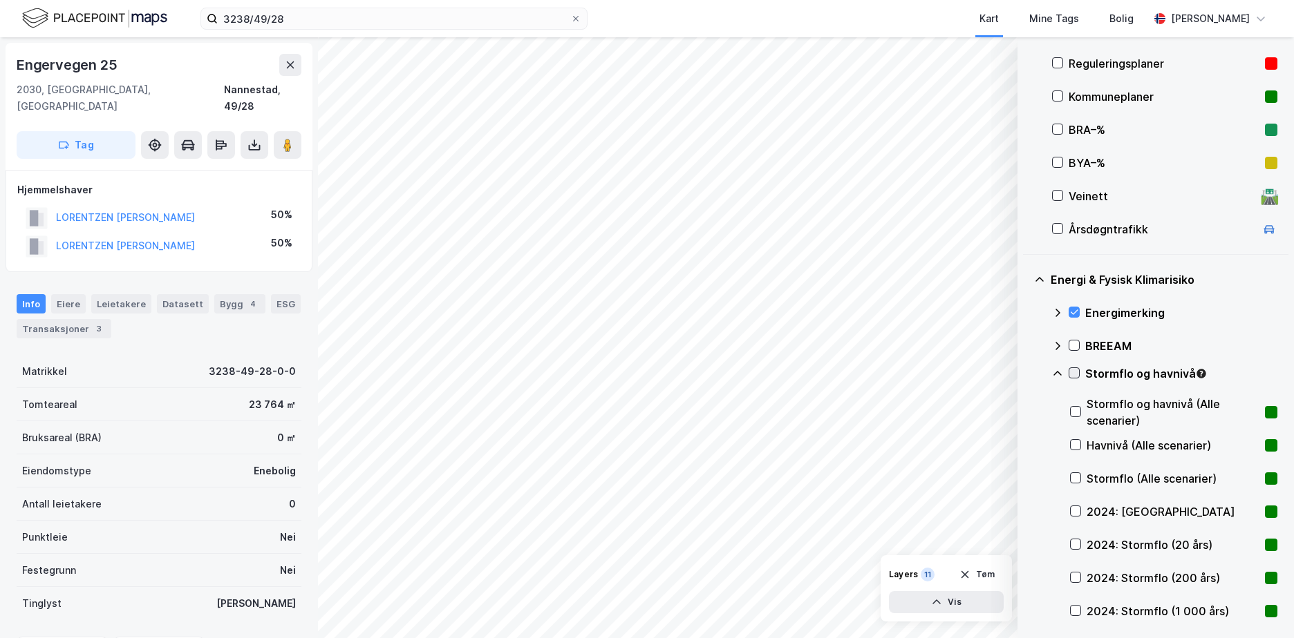
click at [1071, 368] on div at bounding box center [1073, 373] width 11 height 11
click at [1058, 370] on icon at bounding box center [1057, 373] width 11 height 11
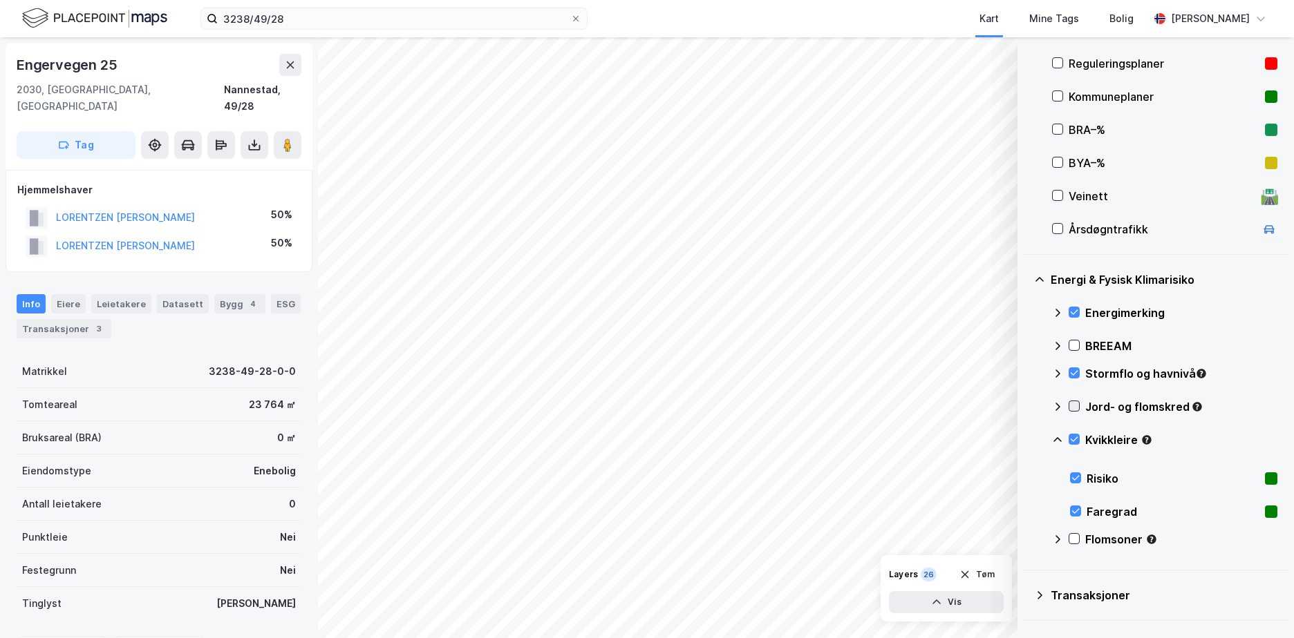
click at [1075, 409] on icon at bounding box center [1074, 406] width 10 height 10
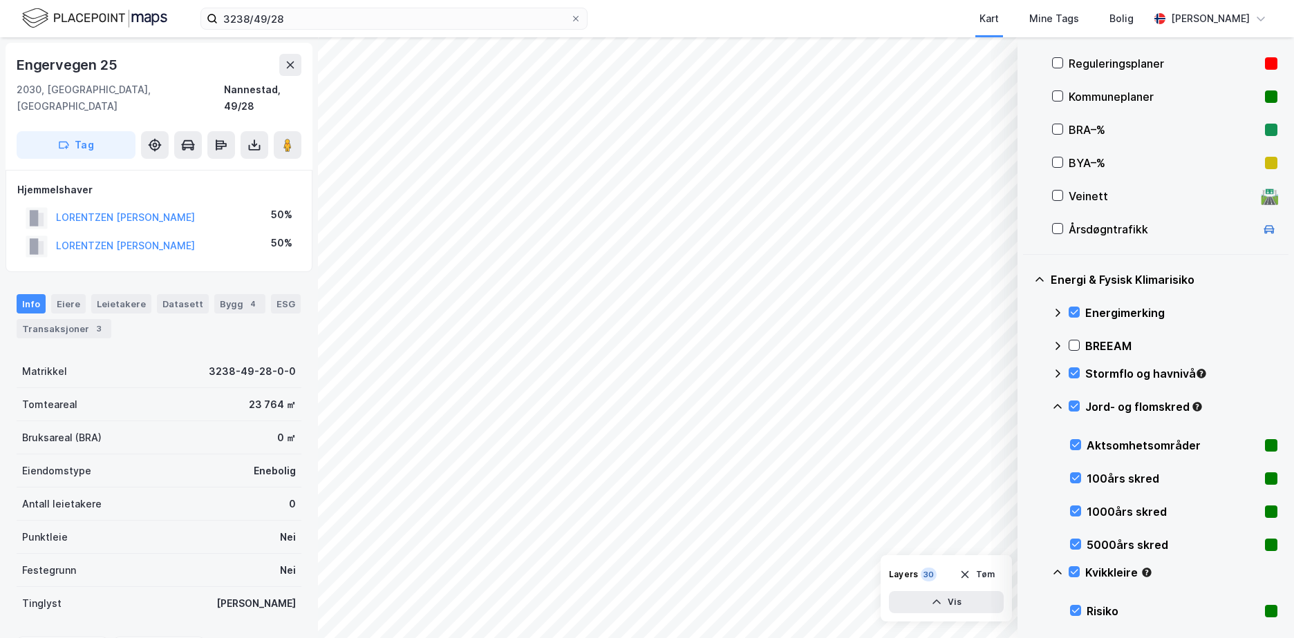
click at [1060, 404] on icon at bounding box center [1057, 406] width 11 height 11
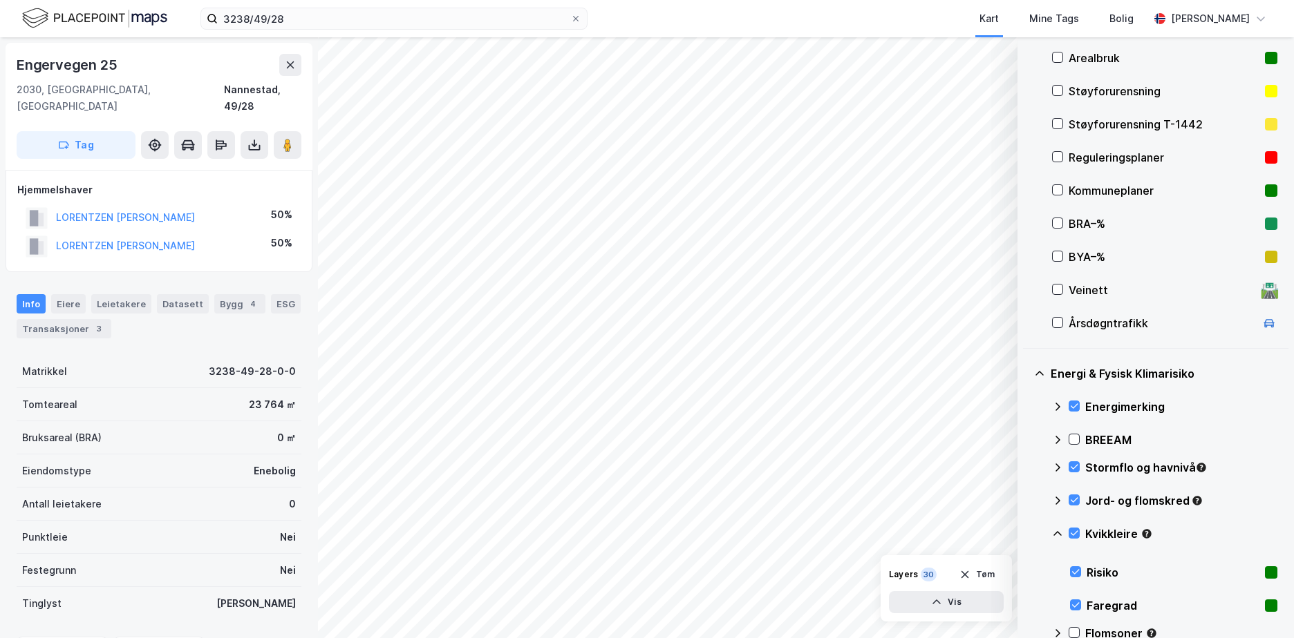
scroll to position [225, 0]
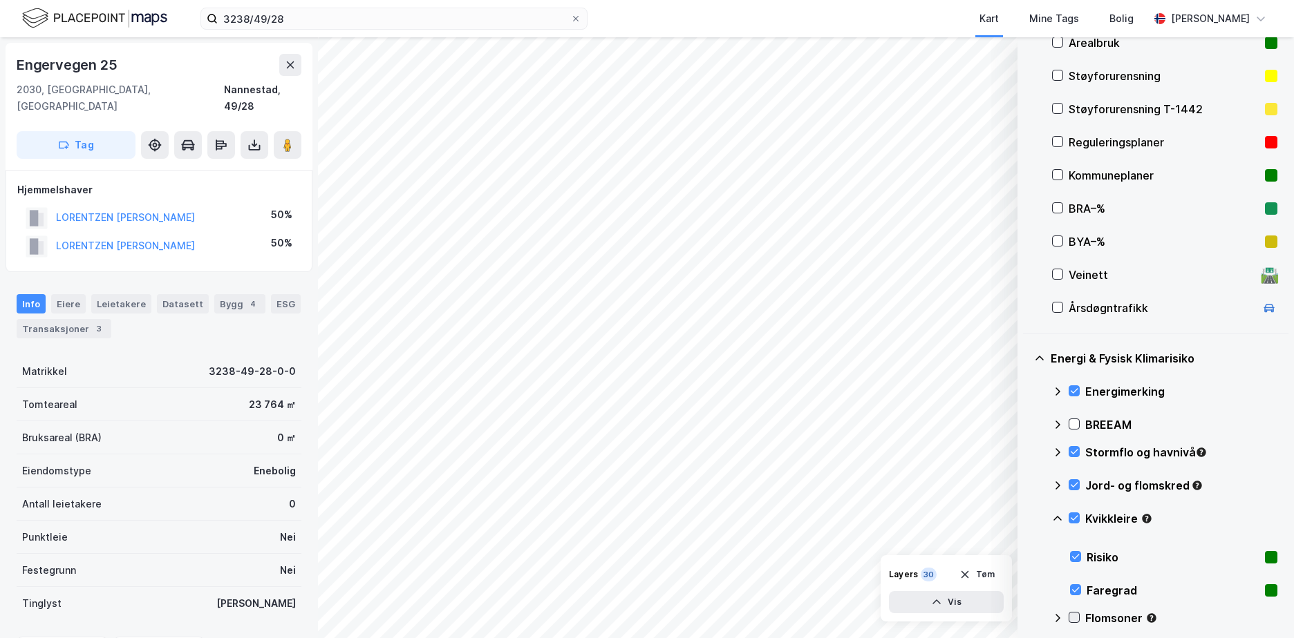
click at [1074, 615] on icon at bounding box center [1074, 618] width 10 height 10
click at [1061, 617] on icon at bounding box center [1057, 618] width 11 height 11
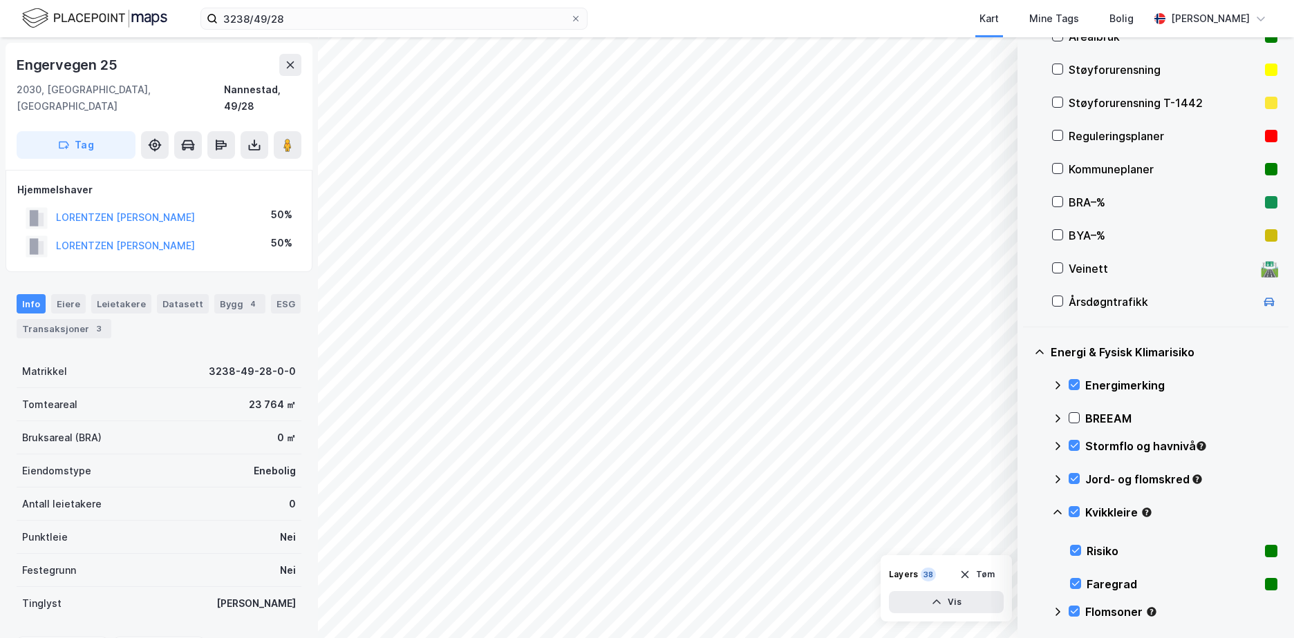
scroll to position [209, 0]
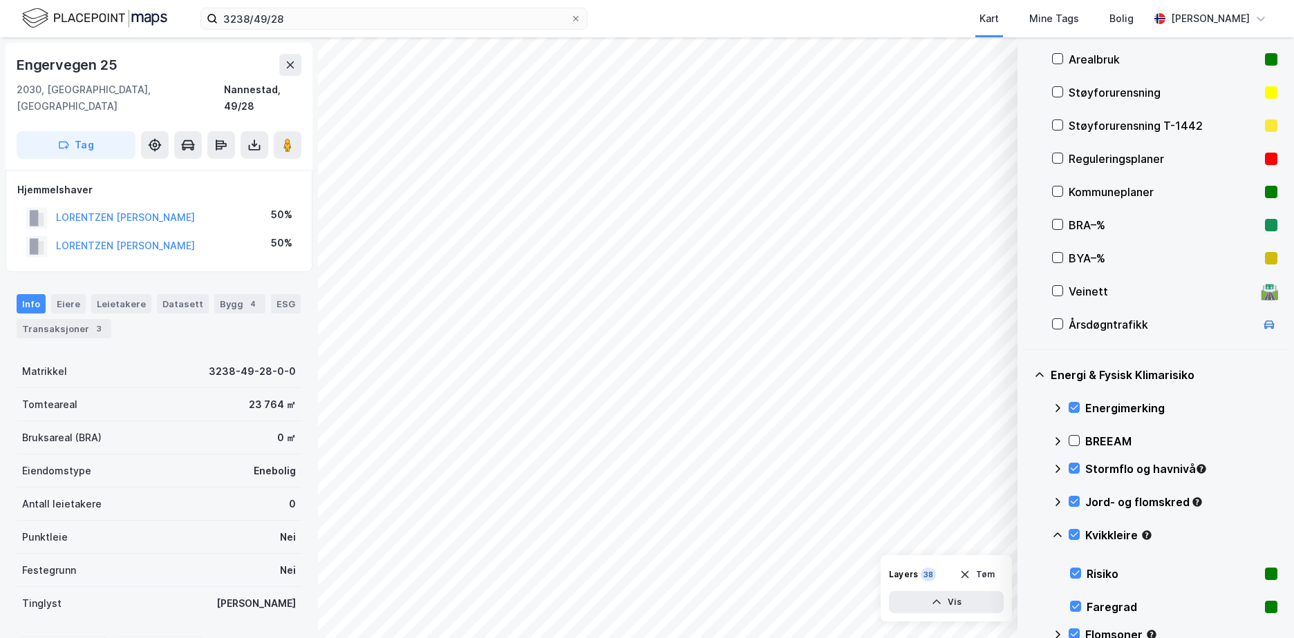
click at [1059, 535] on icon at bounding box center [1057, 535] width 8 height 5
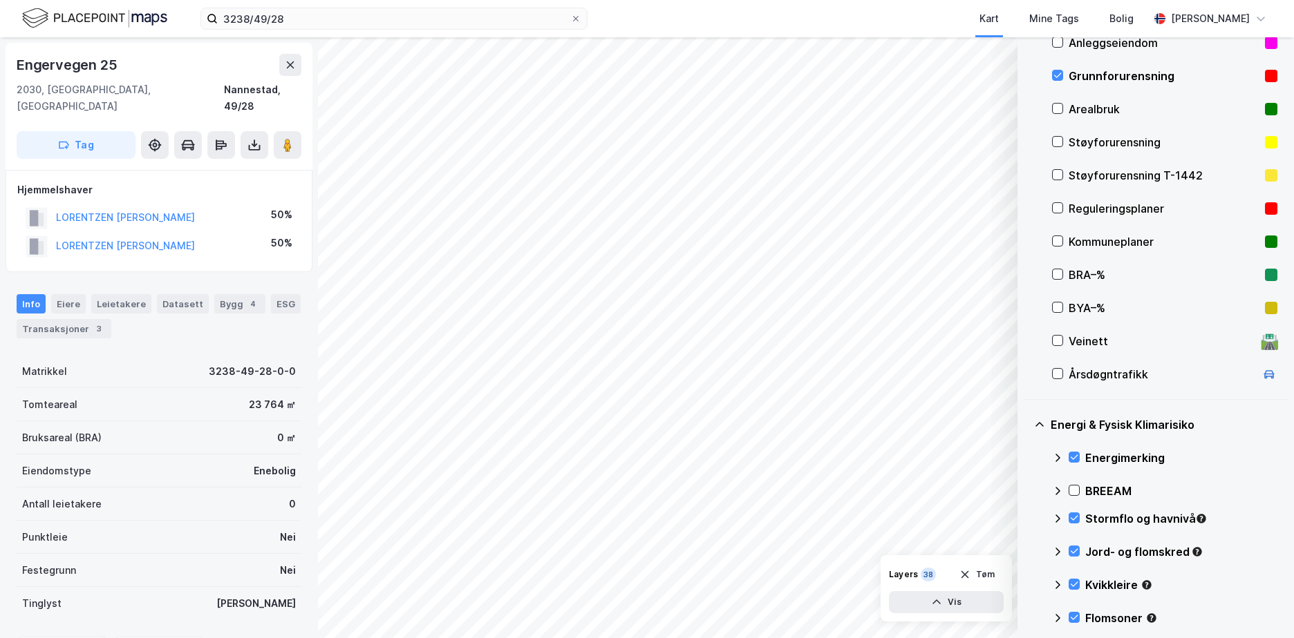
scroll to position [149, 0]
